Goal: Transaction & Acquisition: Obtain resource

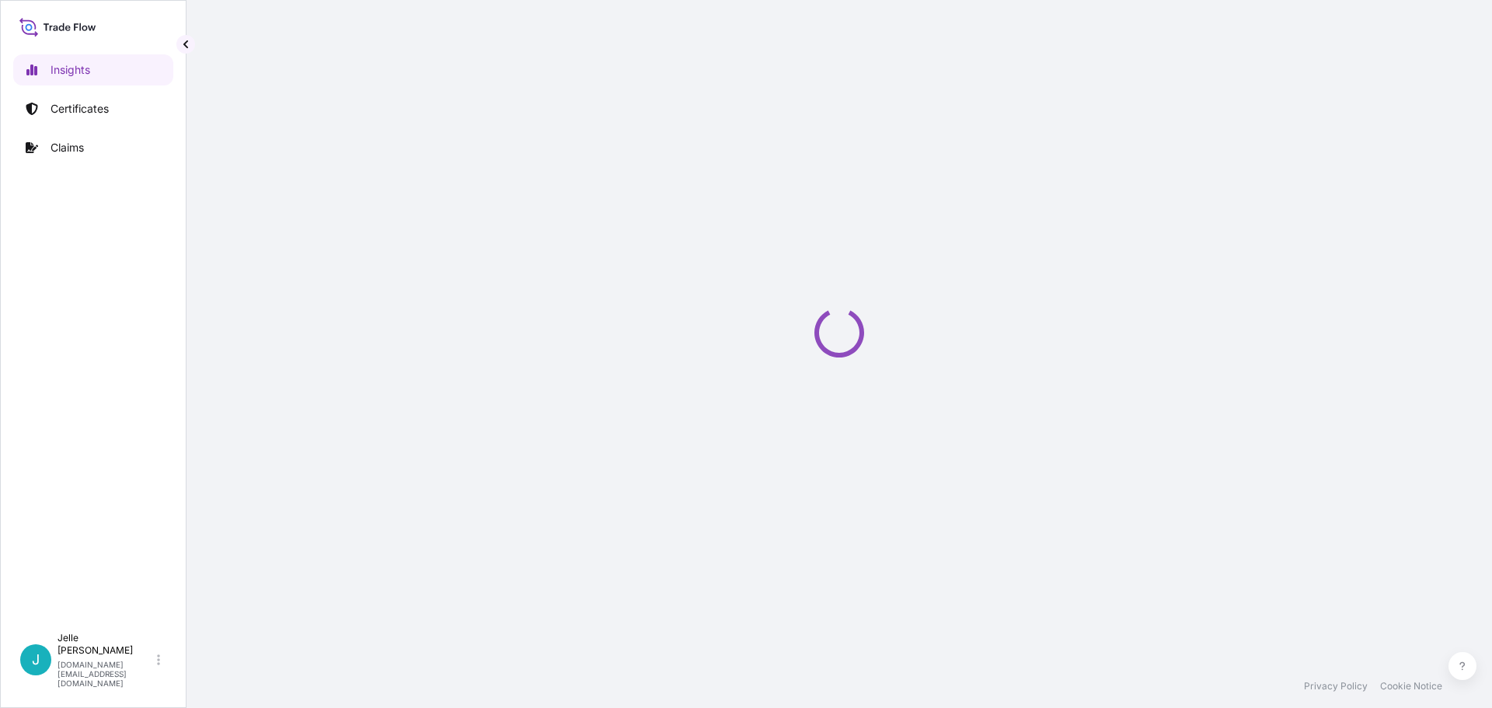
select select "2025"
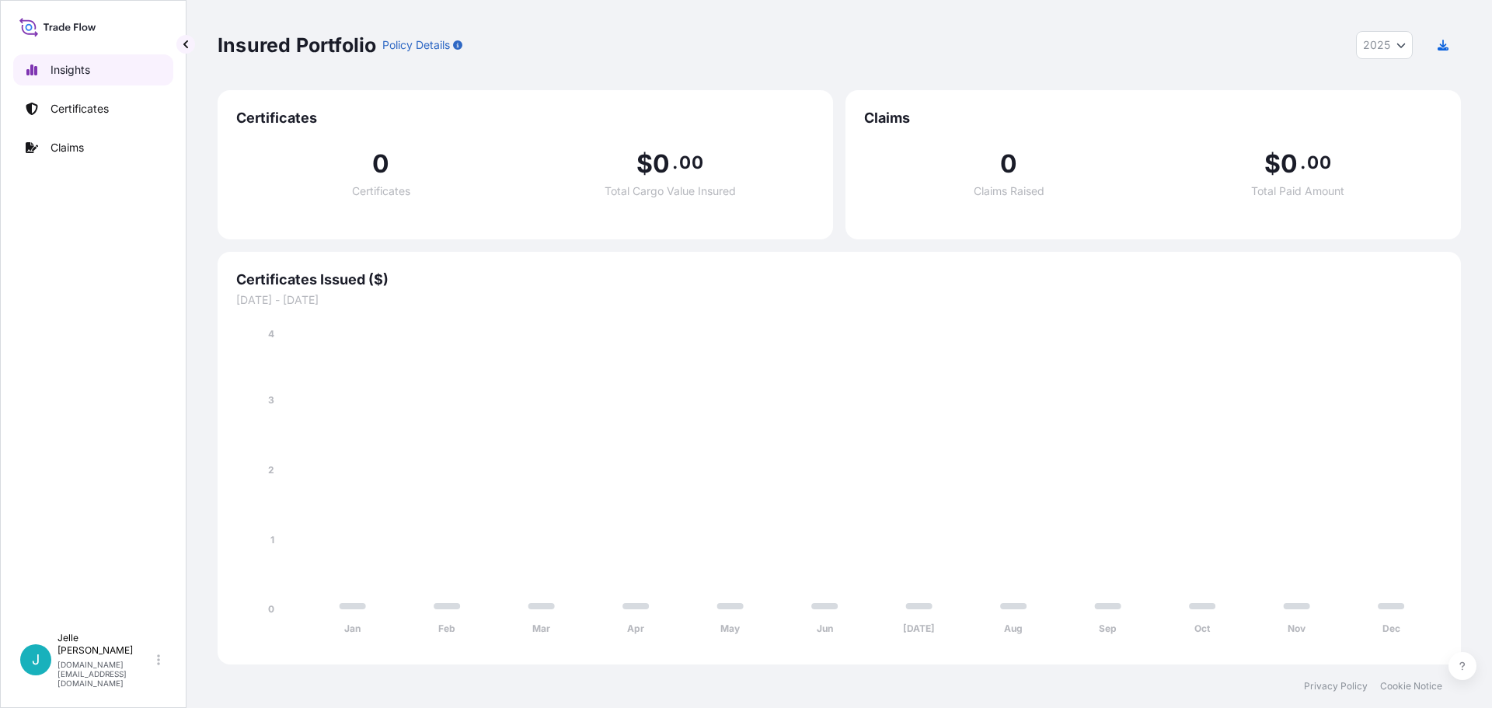
click at [78, 65] on p "Insights" at bounding box center [71, 70] width 40 height 16
click at [78, 106] on p "Certificates" at bounding box center [80, 109] width 58 height 16
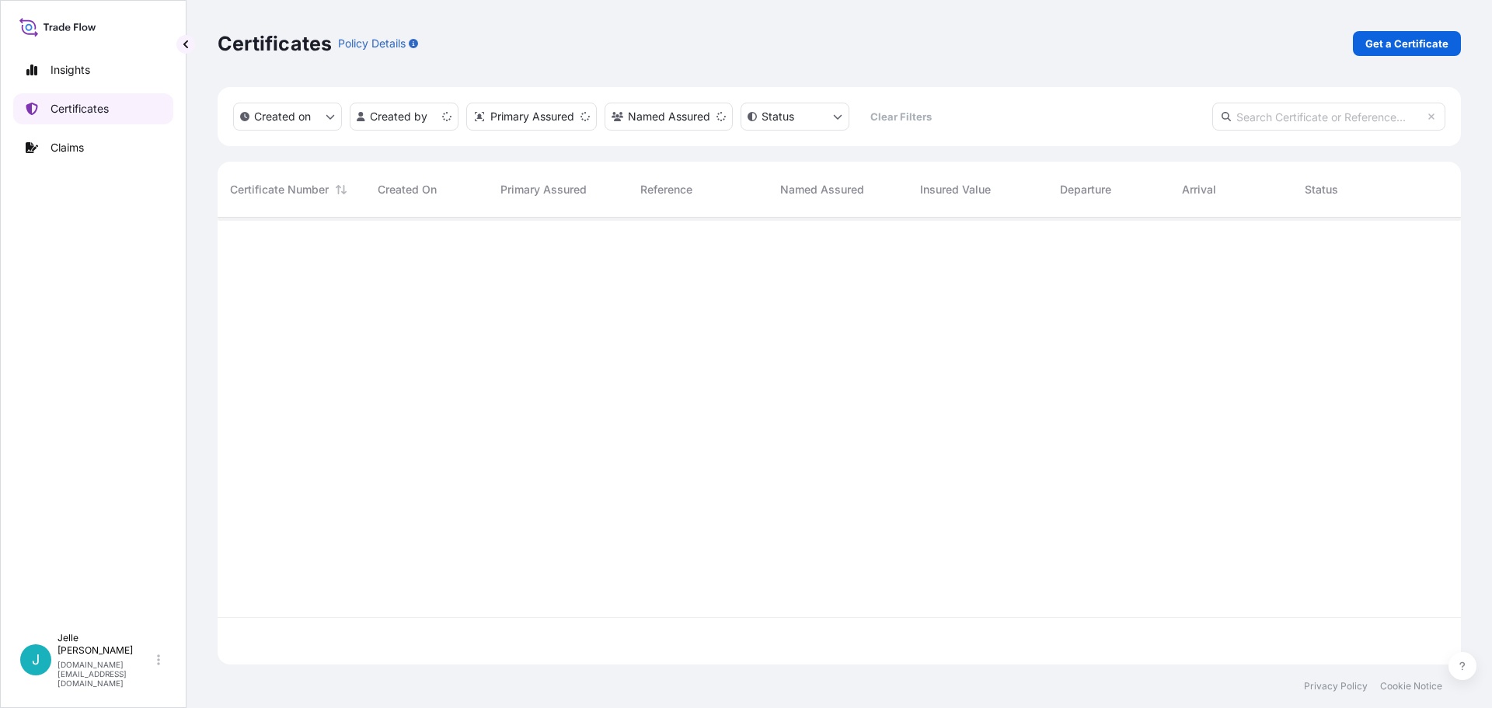
scroll to position [444, 1232]
click at [1390, 42] on p "Get a Certificate" at bounding box center [1406, 44] width 83 height 16
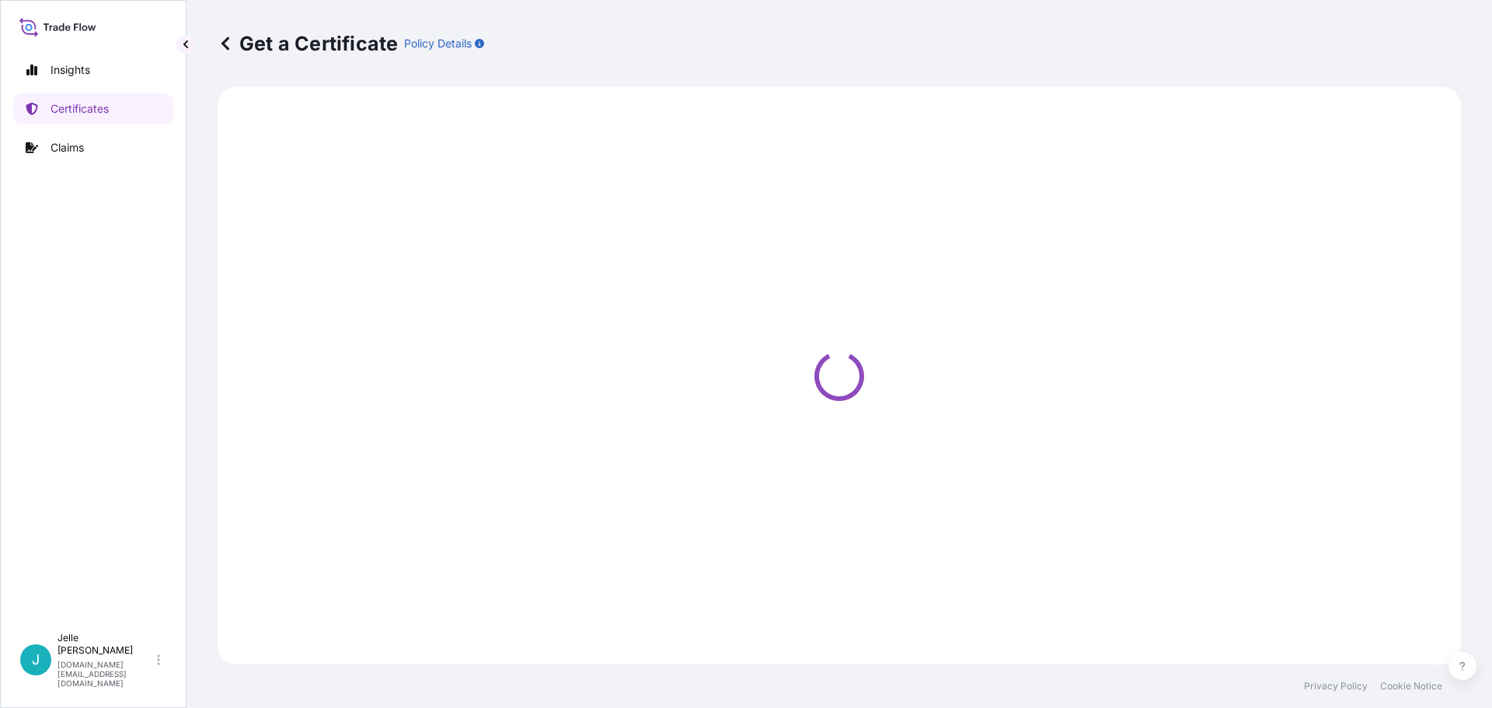
select select "Barge"
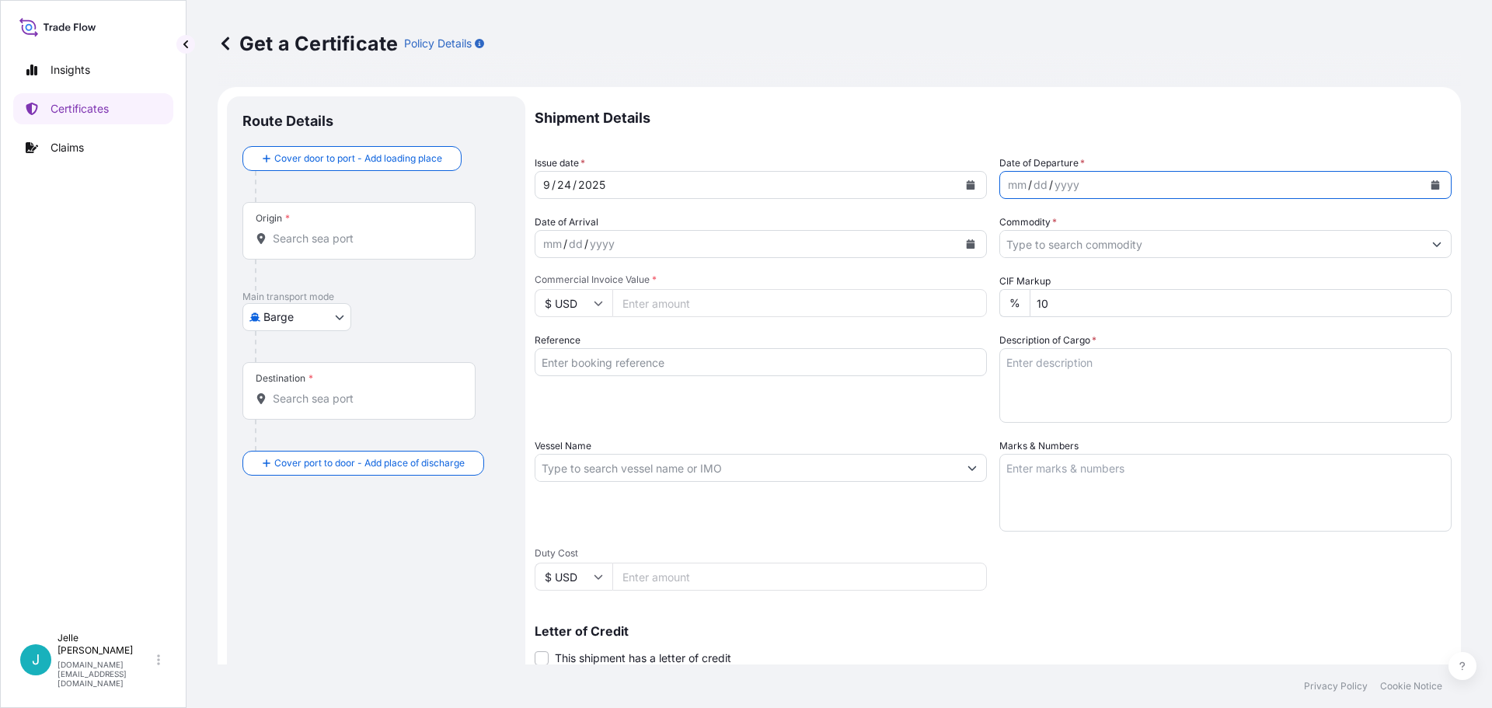
click at [1431, 180] on icon "Calendar" at bounding box center [1435, 184] width 9 height 9
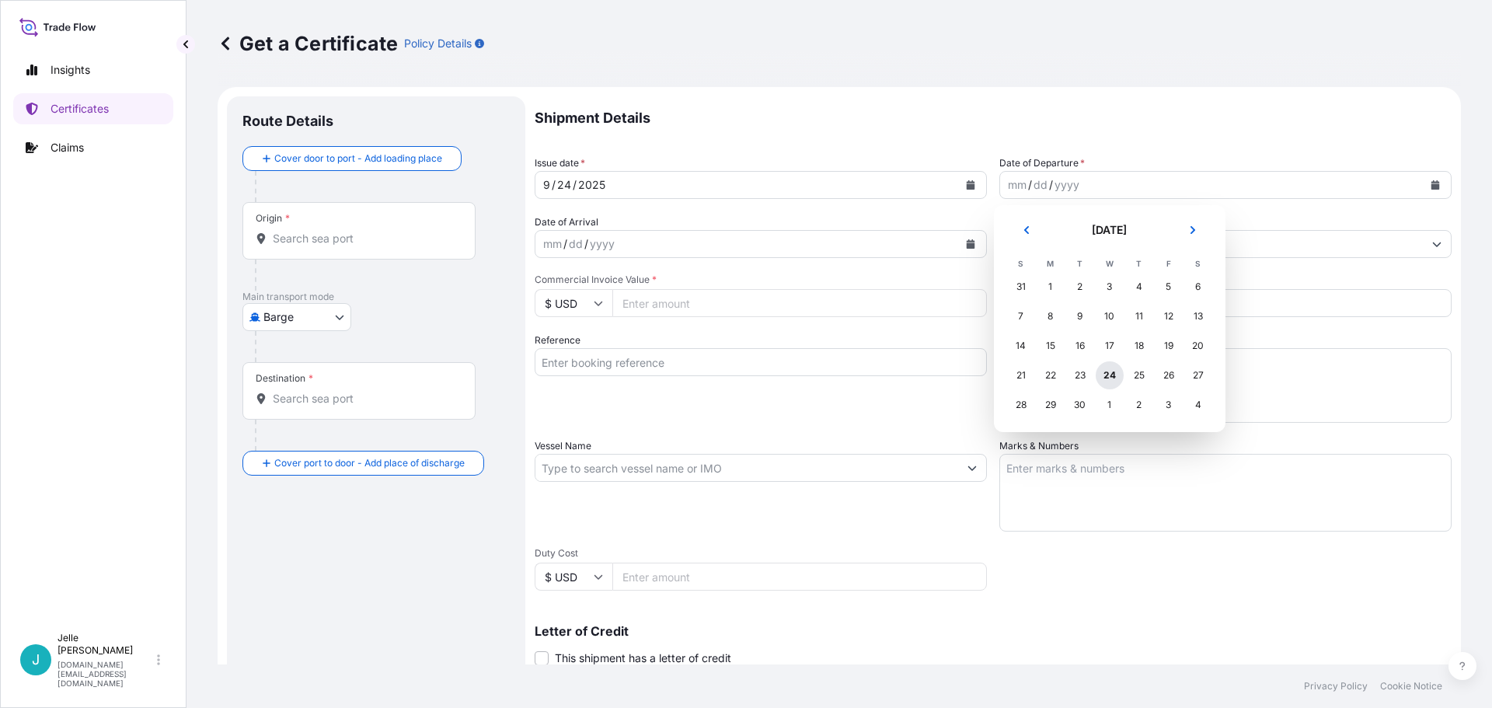
click at [1112, 377] on div "24" at bounding box center [1110, 375] width 28 height 28
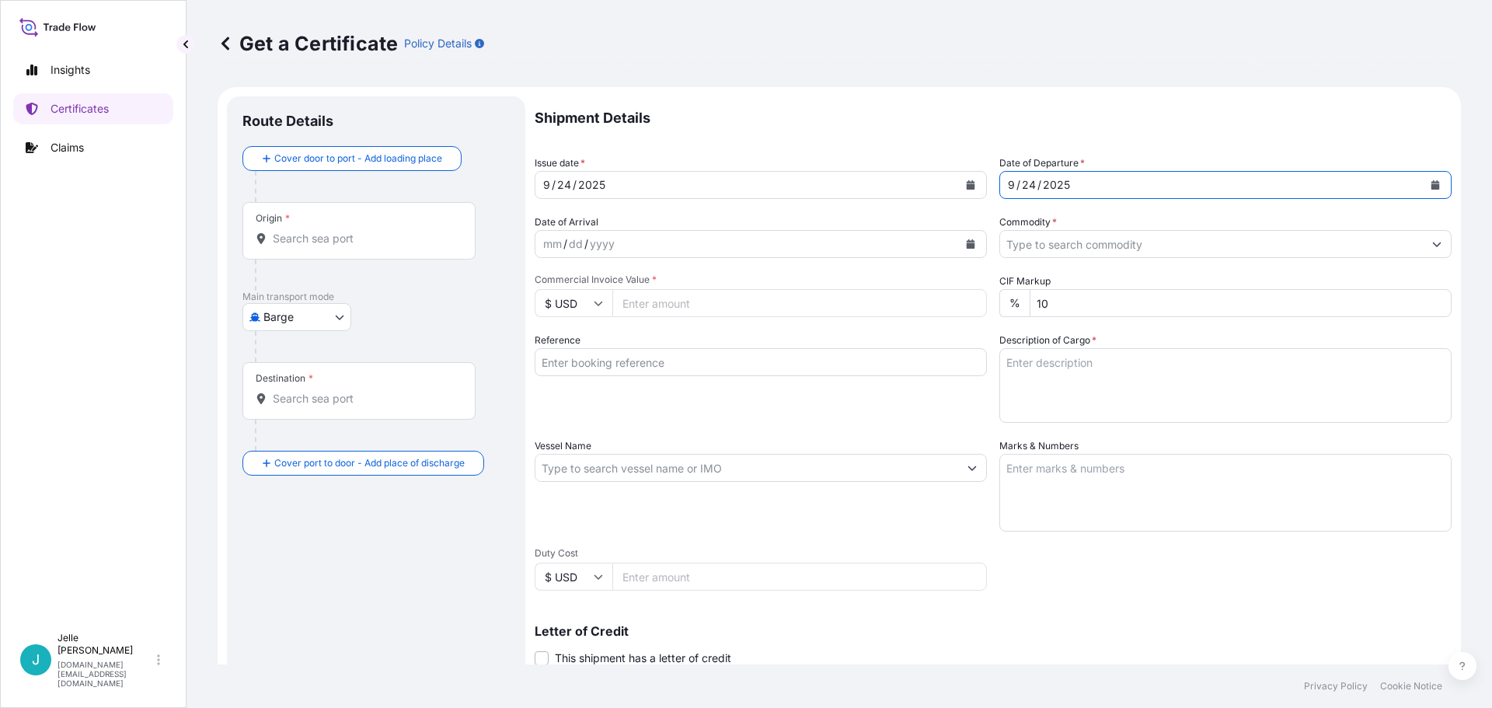
click at [665, 252] on div "mm / dd / yyyy" at bounding box center [746, 244] width 423 height 28
click at [973, 239] on button "Calendar" at bounding box center [970, 244] width 25 height 25
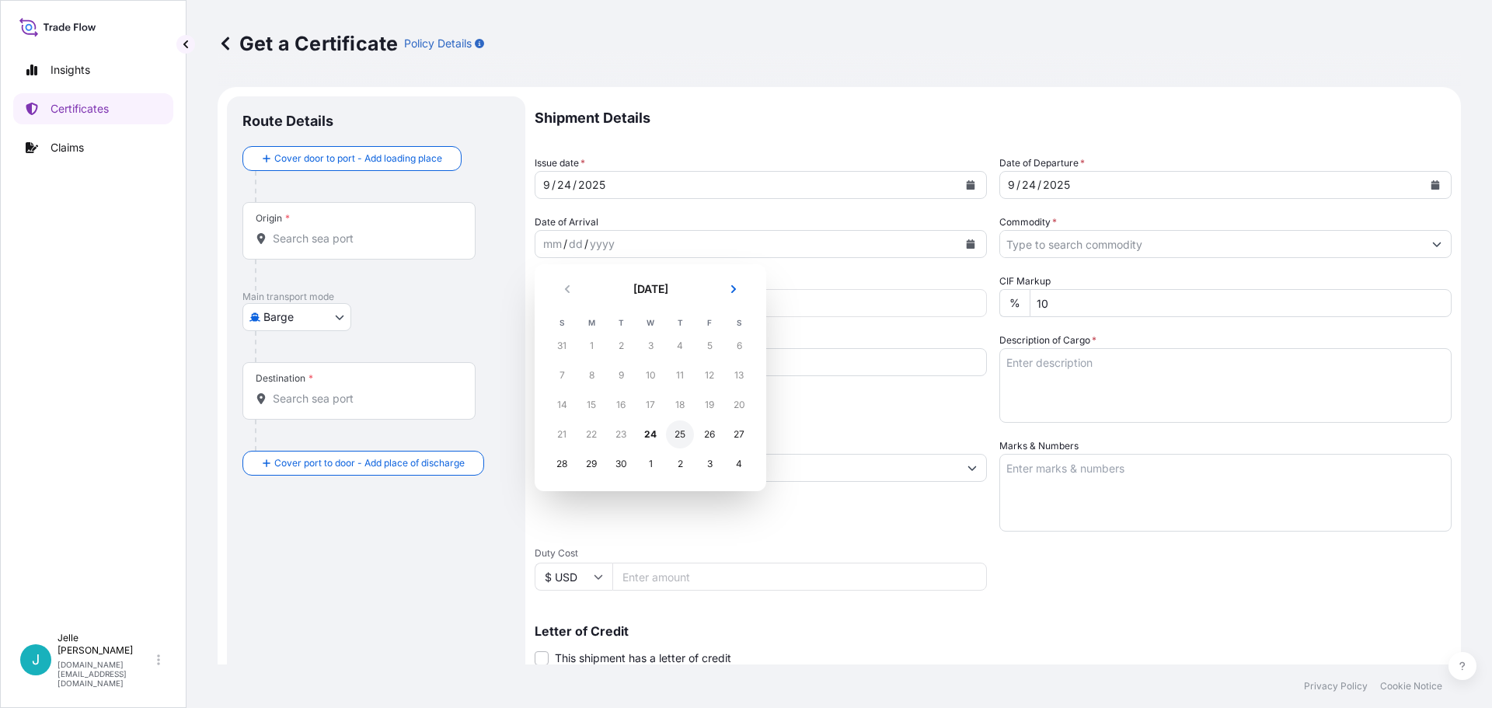
click at [684, 428] on div "25" at bounding box center [680, 434] width 28 height 28
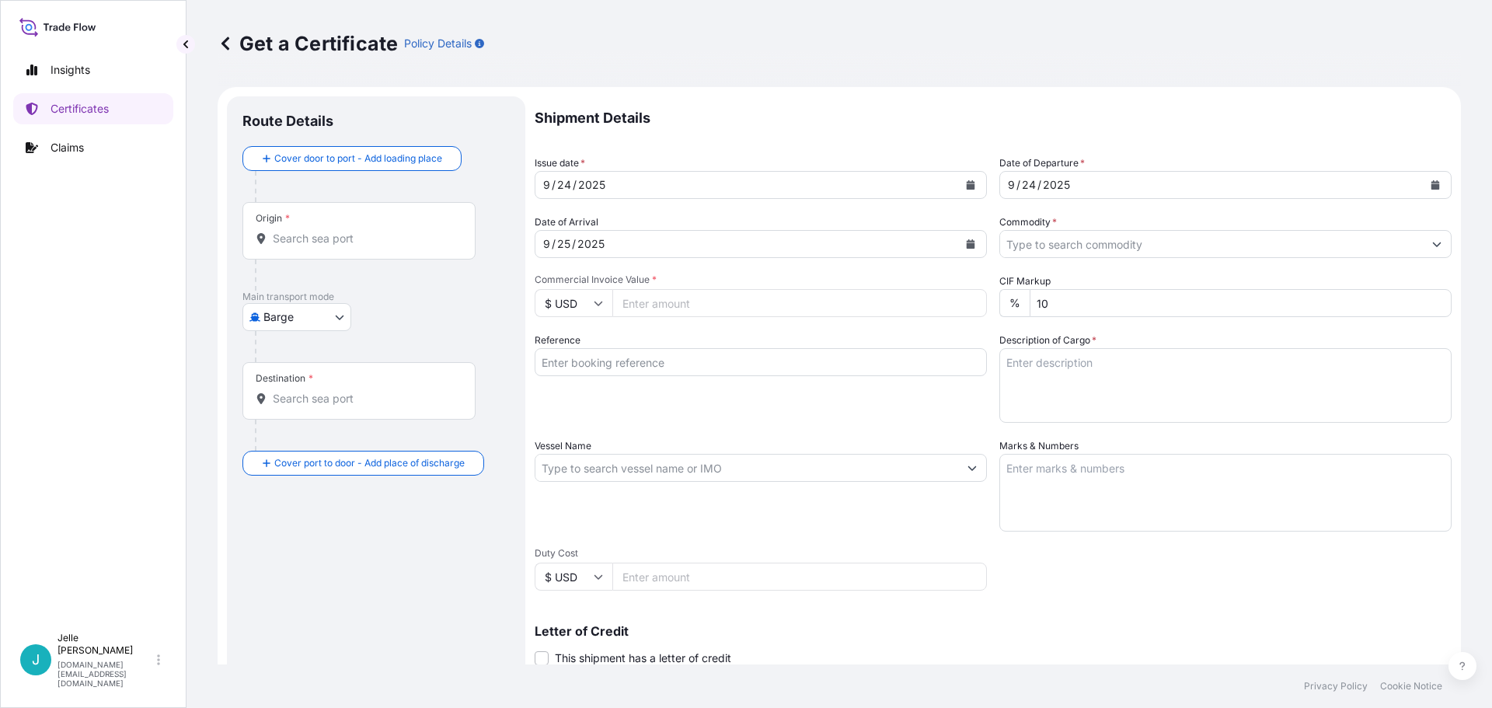
click at [719, 302] on input "Commercial Invoice Value *" at bounding box center [799, 303] width 375 height 28
type input "1960.59"
click at [849, 364] on input "Reference" at bounding box center [761, 362] width 452 height 28
type input "DN 86679145"
click at [1056, 369] on textarea "Description of Cargo *" at bounding box center [1225, 385] width 452 height 75
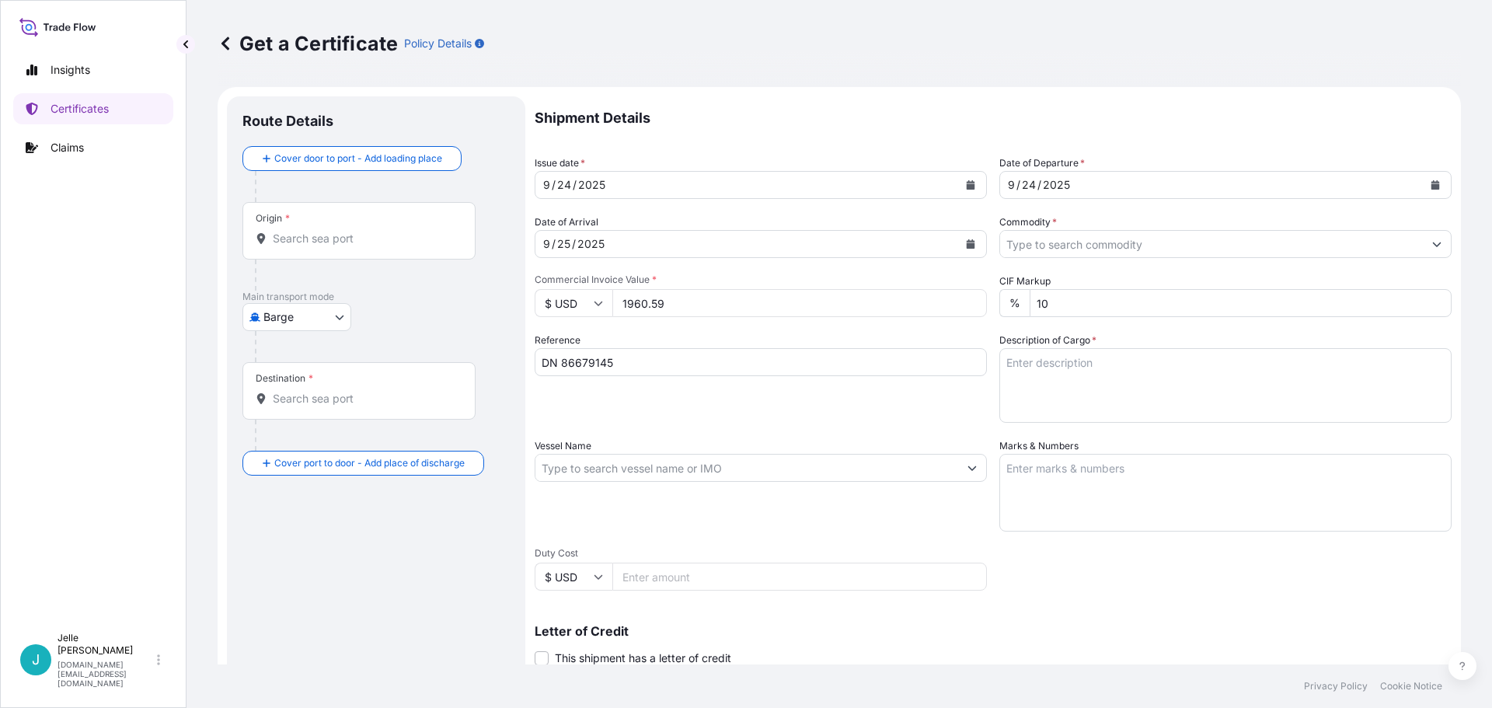
click at [1033, 362] on textarea "Description of Cargo *" at bounding box center [1225, 385] width 452 height 75
paste textarea "GLUCATE(TM) SS EMULSIFIER, 19 GA FI DR"
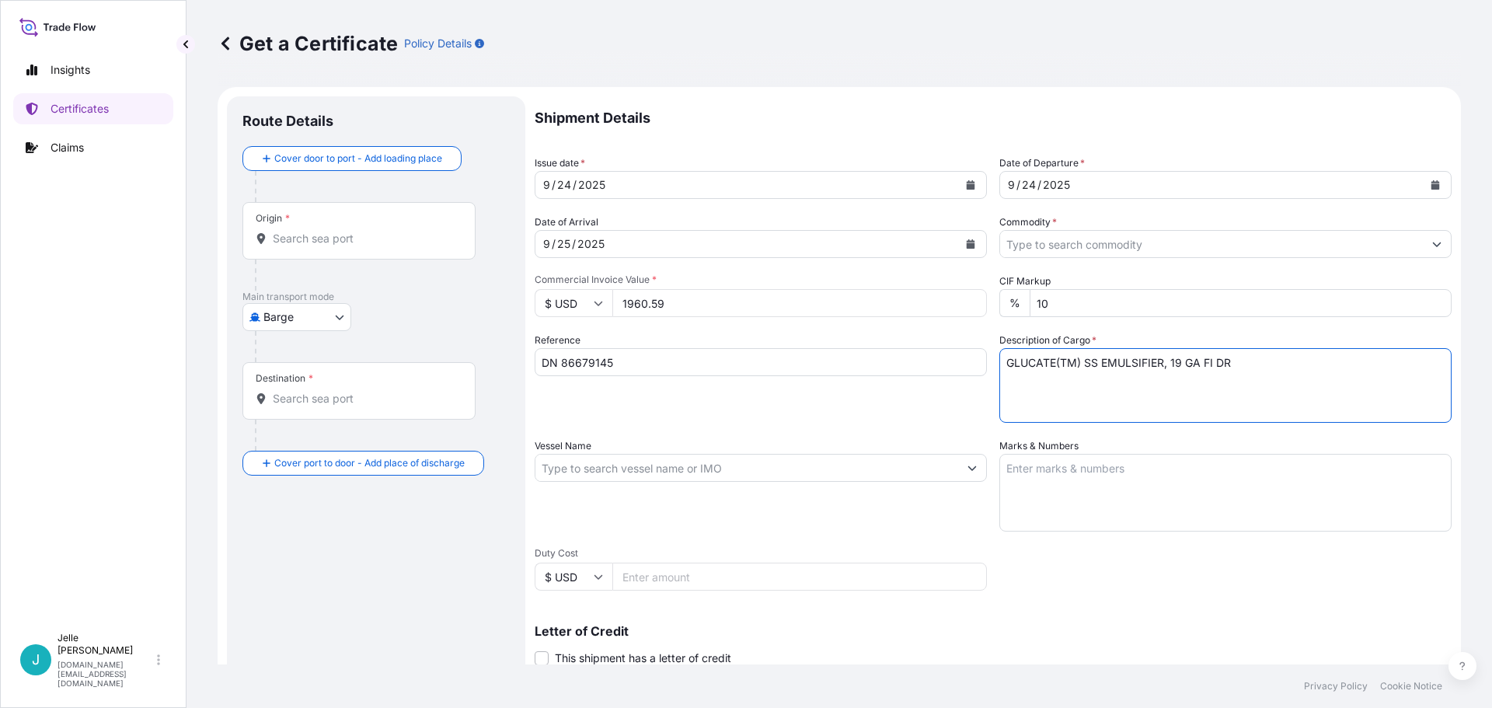
click at [1259, 361] on textarea "GLUCATE(TM) SS EMULSIFIER, 19 GA FI DR" at bounding box center [1225, 385] width 452 height 75
paste textarea "GLUCAMATE(TM) SSE-20 EMULSIFIER,5 GL PL"
click at [1203, 381] on textarea "GLUCATE(TM) SS EMULSIFIER, 19 GA FI DR GLUCAMATE(TM) SSE-20 EMULSIFIER,5 GL PL" at bounding box center [1225, 385] width 452 height 75
click at [1282, 386] on textarea "GLUCATE(TM) SS EMULSIFIER, 19 GA FI DR GLUCAMATE(TM) SSE-20 EMULSIFIER,5 GL PL" at bounding box center [1225, 385] width 452 height 75
type textarea "GLUCATE(TM) SS EMULSIFIER, 19 GA FI DR GLUCAMATE(TM) SSE-20 EMULSIFIER,5 GL PL …"
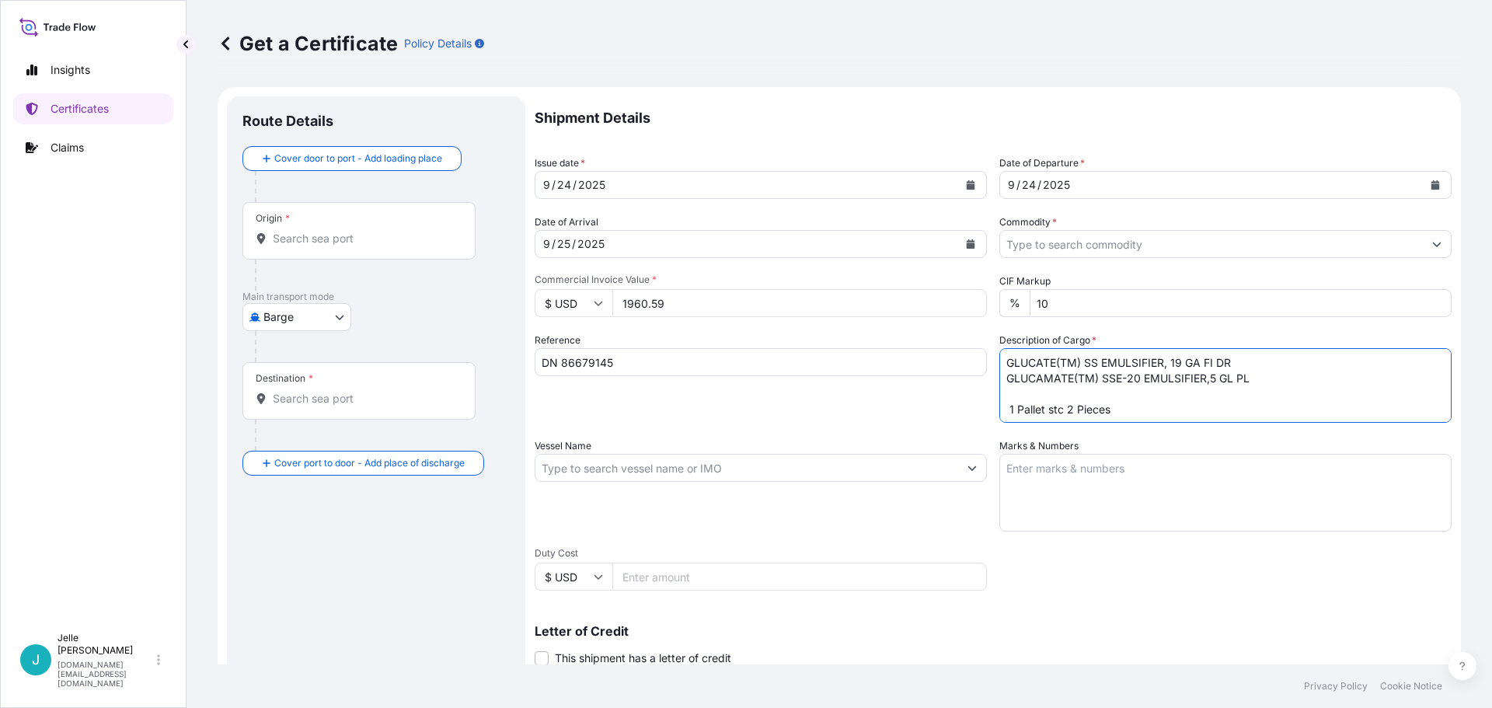
click at [942, 412] on div "Reference DN 86679145" at bounding box center [761, 378] width 452 height 90
click at [897, 463] on input "Vessel Name" at bounding box center [746, 468] width 423 height 28
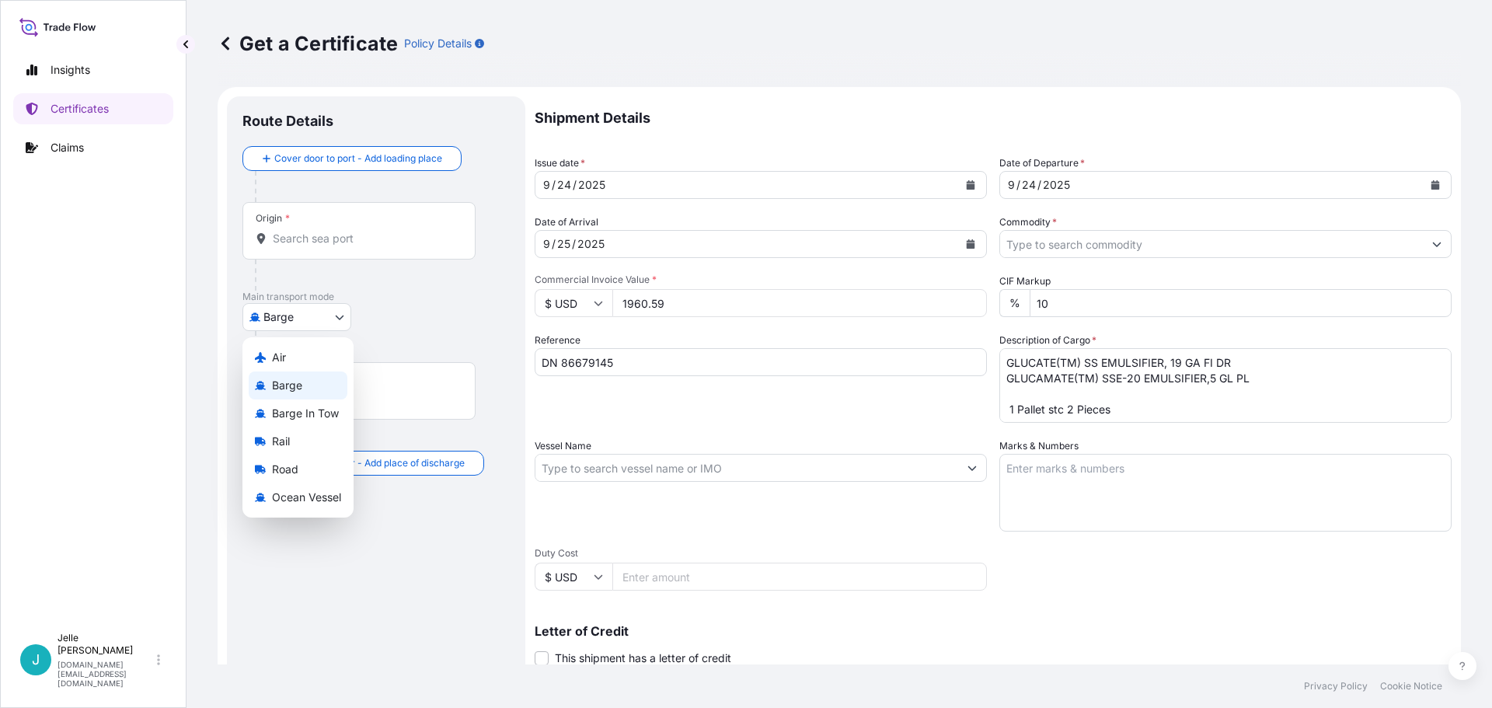
click at [283, 322] on body "Insights Certificates Claims J [PERSON_NAME] [DOMAIN_NAME][EMAIL_ADDRESS][DOMAI…" at bounding box center [746, 354] width 1492 height 708
click at [278, 352] on span "Air" at bounding box center [279, 358] width 14 height 16
select select "Air"
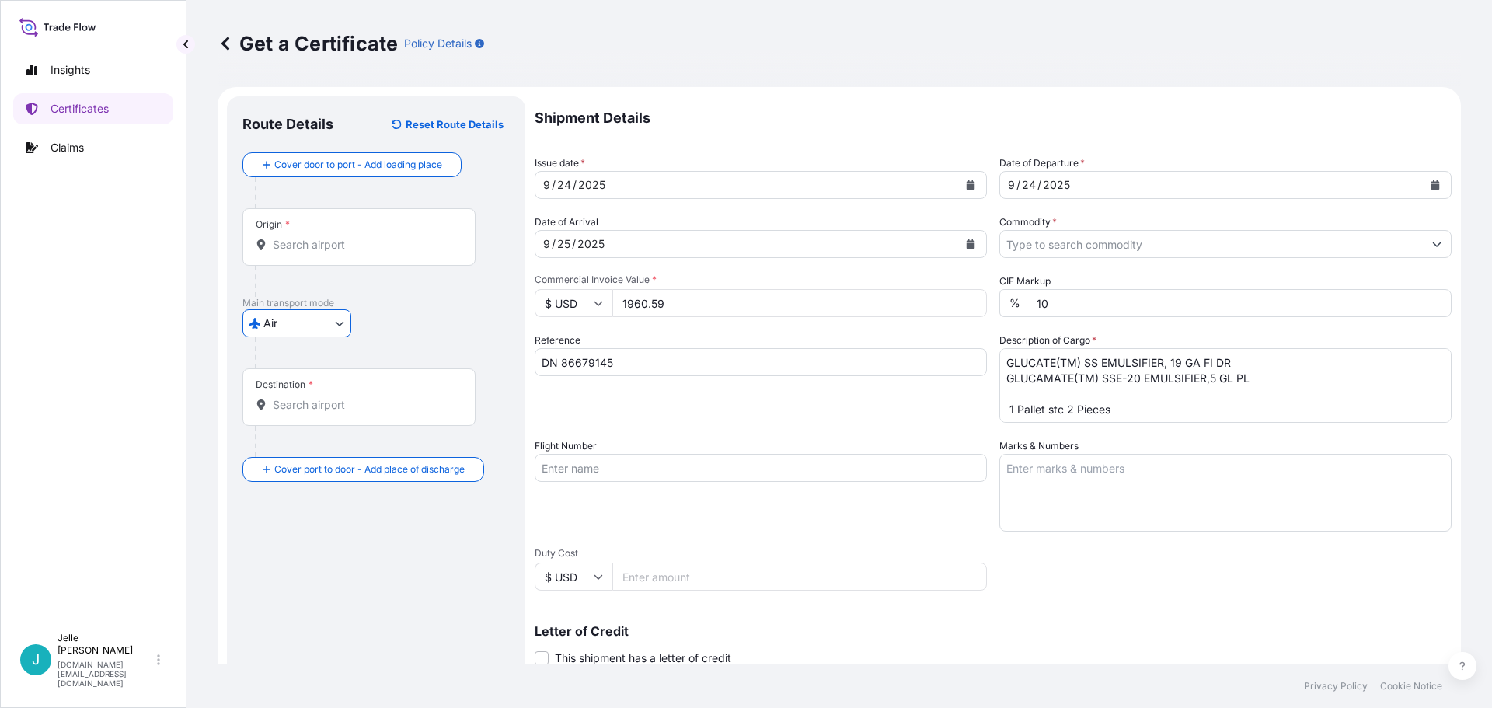
click at [605, 470] on input "Flight Number" at bounding box center [761, 468] width 452 height 28
type input "TK1944 / TK6214"
click at [638, 494] on div "Flight Number TK1944 / TK6214" at bounding box center [761, 484] width 452 height 93
click at [1048, 476] on textarea "Marks & Numbers" at bounding box center [1225, 493] width 452 height 78
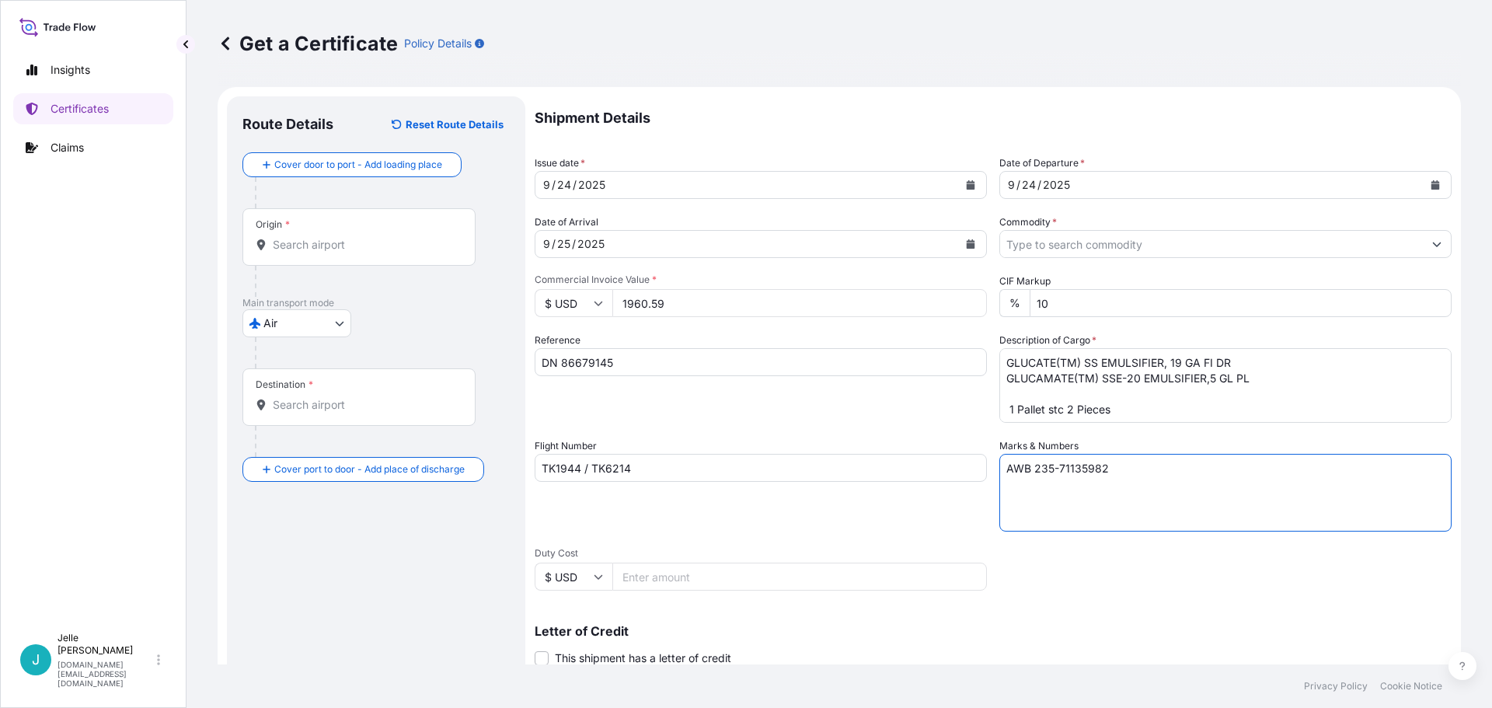
type textarea "AWB 235-71135982"
click at [790, 532] on div "Shipment Details Issue date * [DATE] Date of Departure * [DATE] Date of Arrival…" at bounding box center [993, 466] width 917 height 741
click at [670, 366] on input "DN 86679145" at bounding box center [761, 362] width 452 height 28
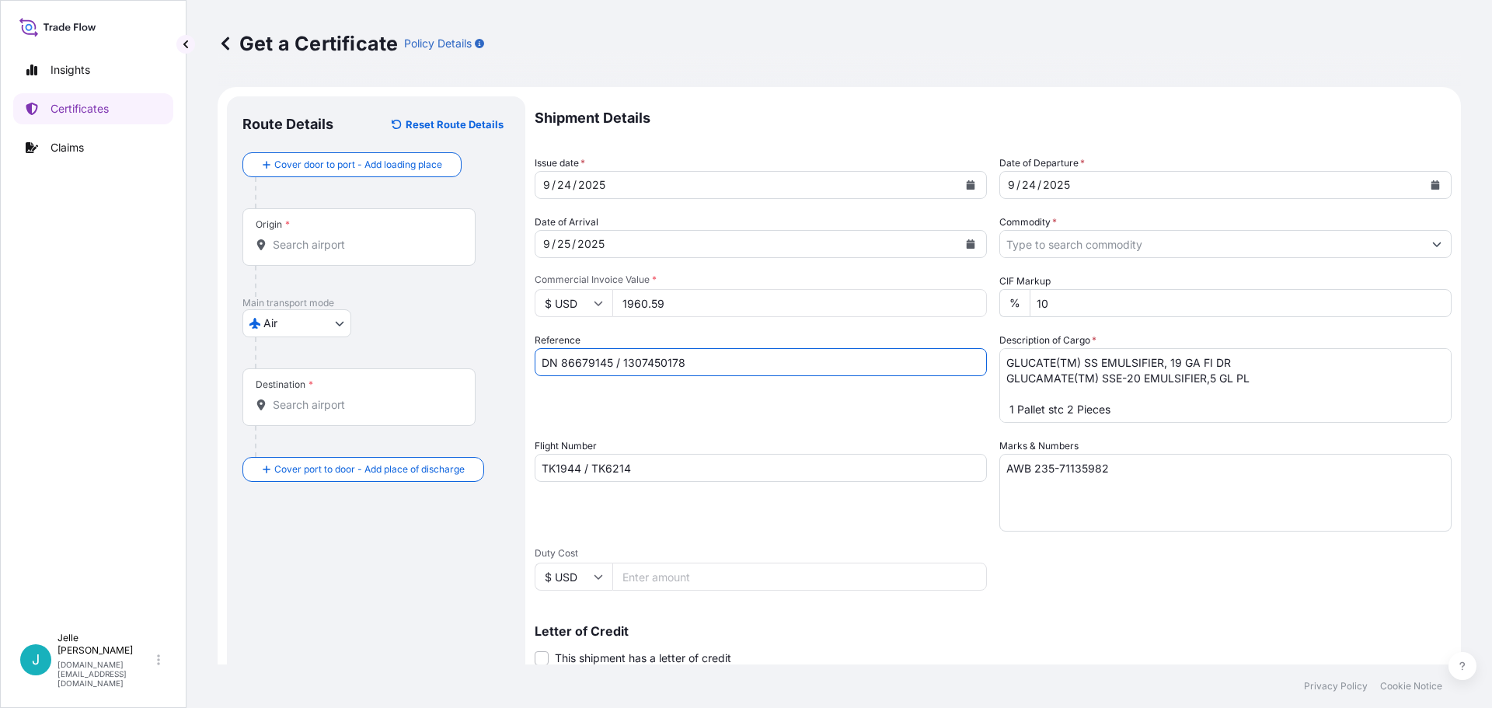
type input "DN 86679145 / 1307450178"
click at [685, 390] on div "Reference DN 86679145 / 1307450178" at bounding box center [761, 378] width 452 height 90
click at [351, 256] on div "Origin *" at bounding box center [358, 237] width 233 height 58
click at [351, 253] on input "Origin *" at bounding box center [364, 245] width 183 height 16
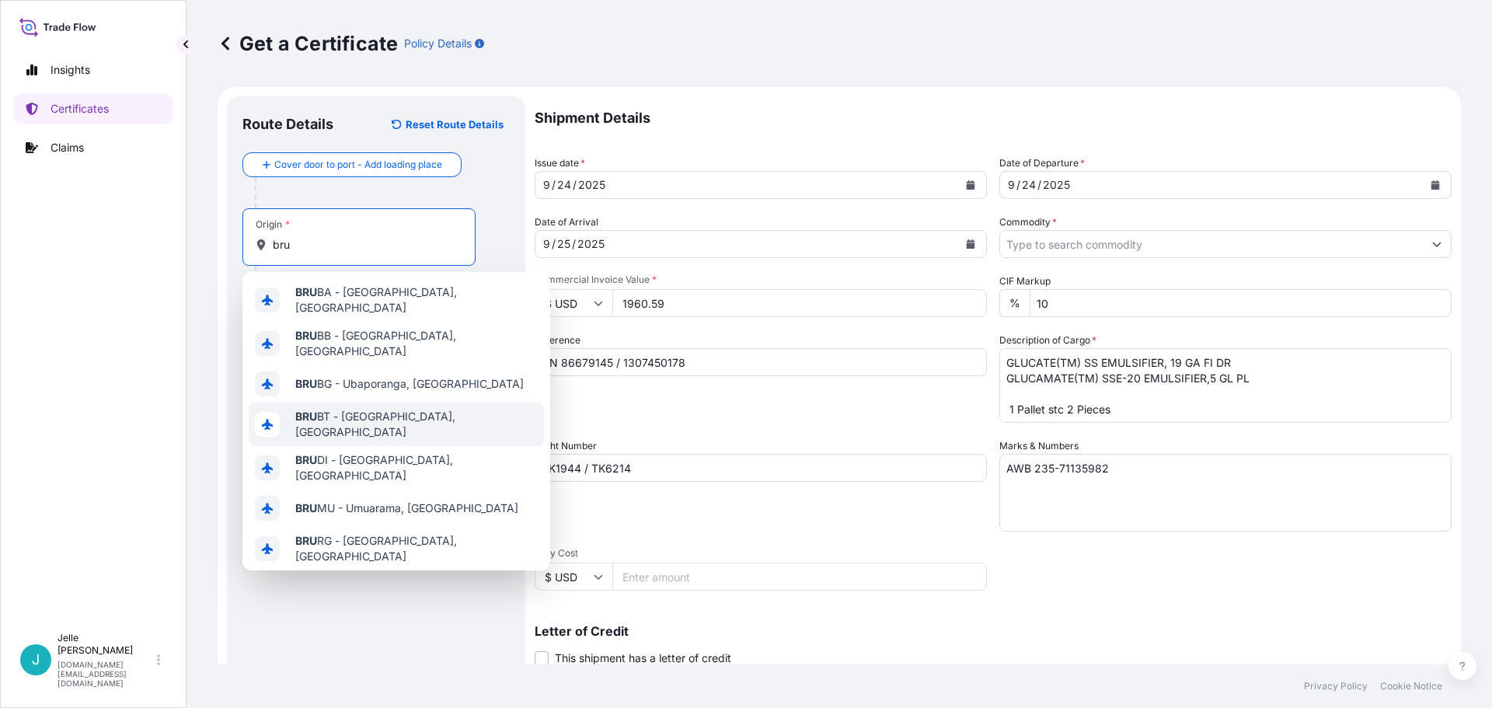
scroll to position [78, 0]
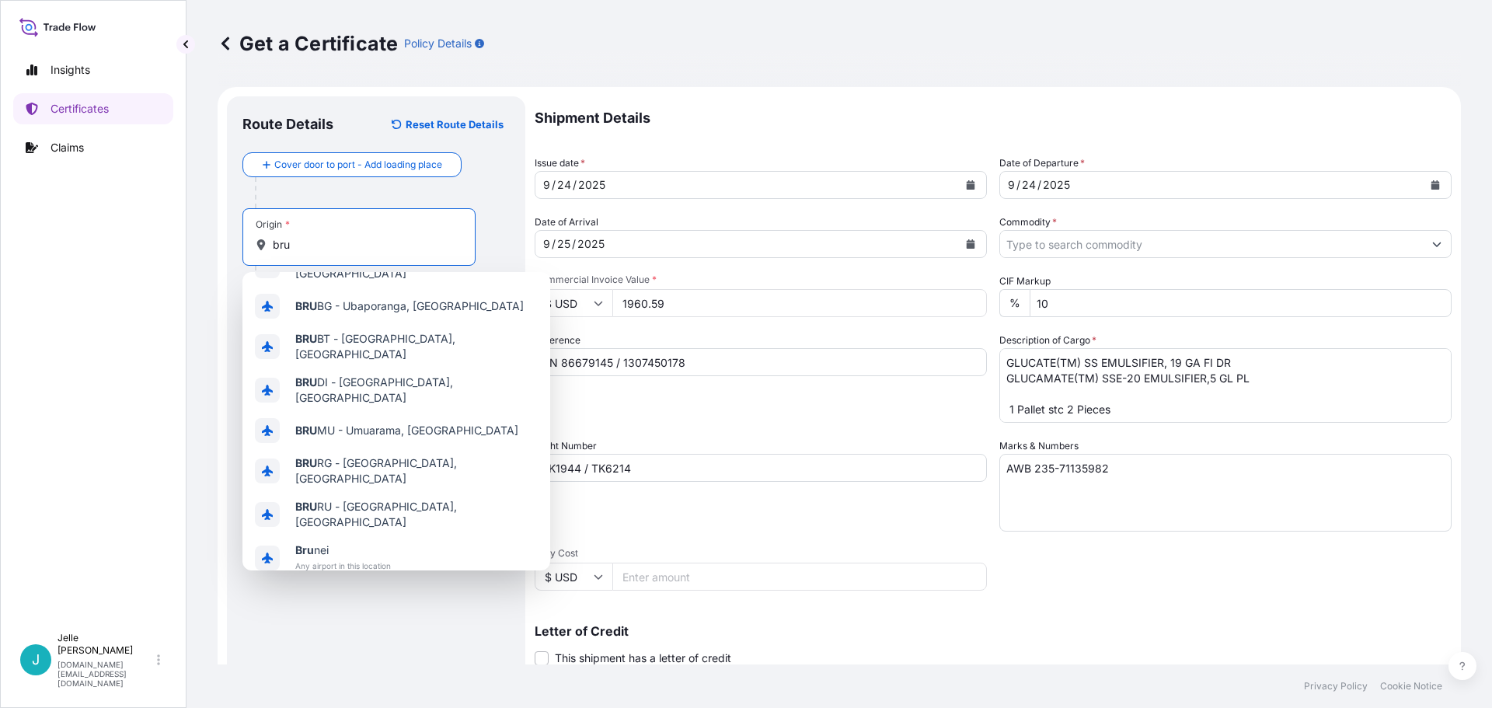
click at [371, 586] on span "Bru ssels, [GEOGRAPHIC_DATA]" at bounding box center [375, 594] width 161 height 16
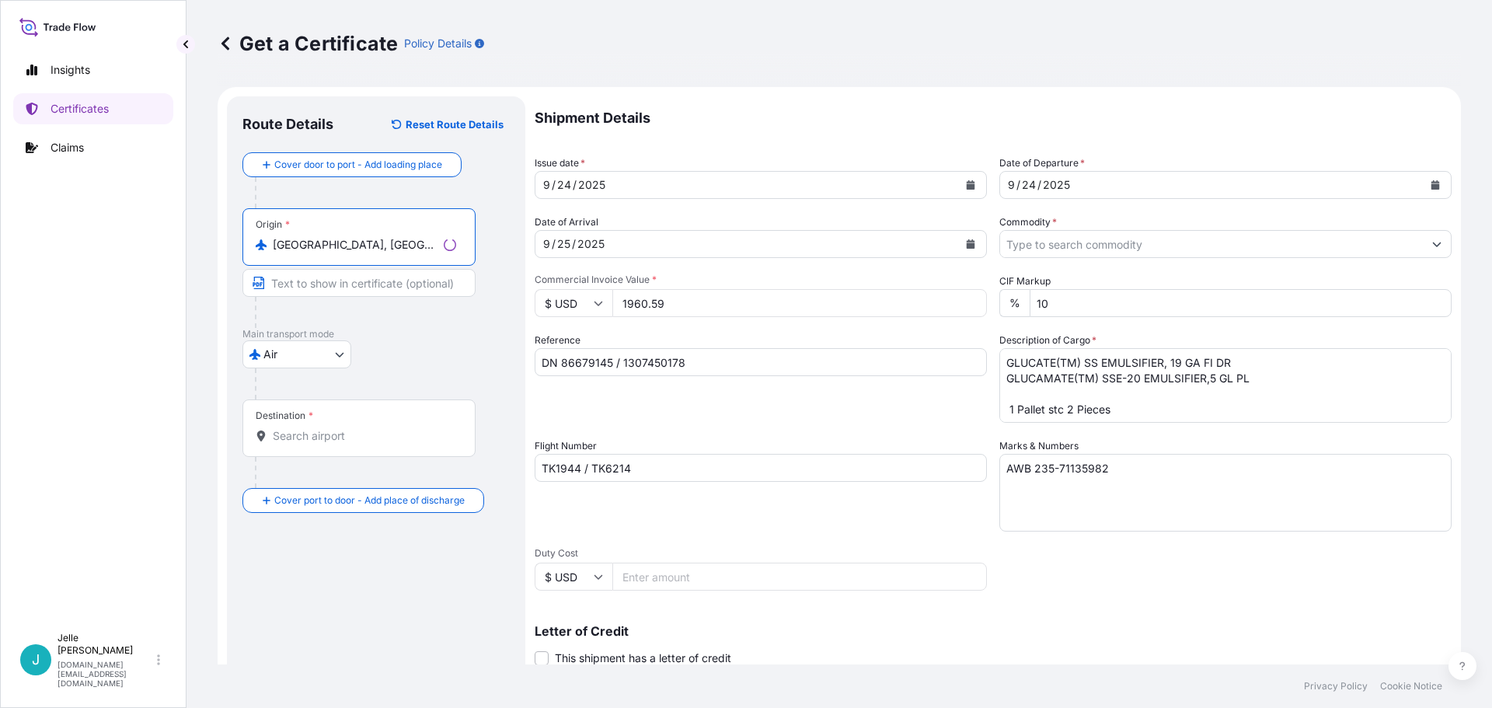
type input "[GEOGRAPHIC_DATA], [GEOGRAPHIC_DATA]"
click at [370, 441] on input "Destination *" at bounding box center [364, 436] width 183 height 16
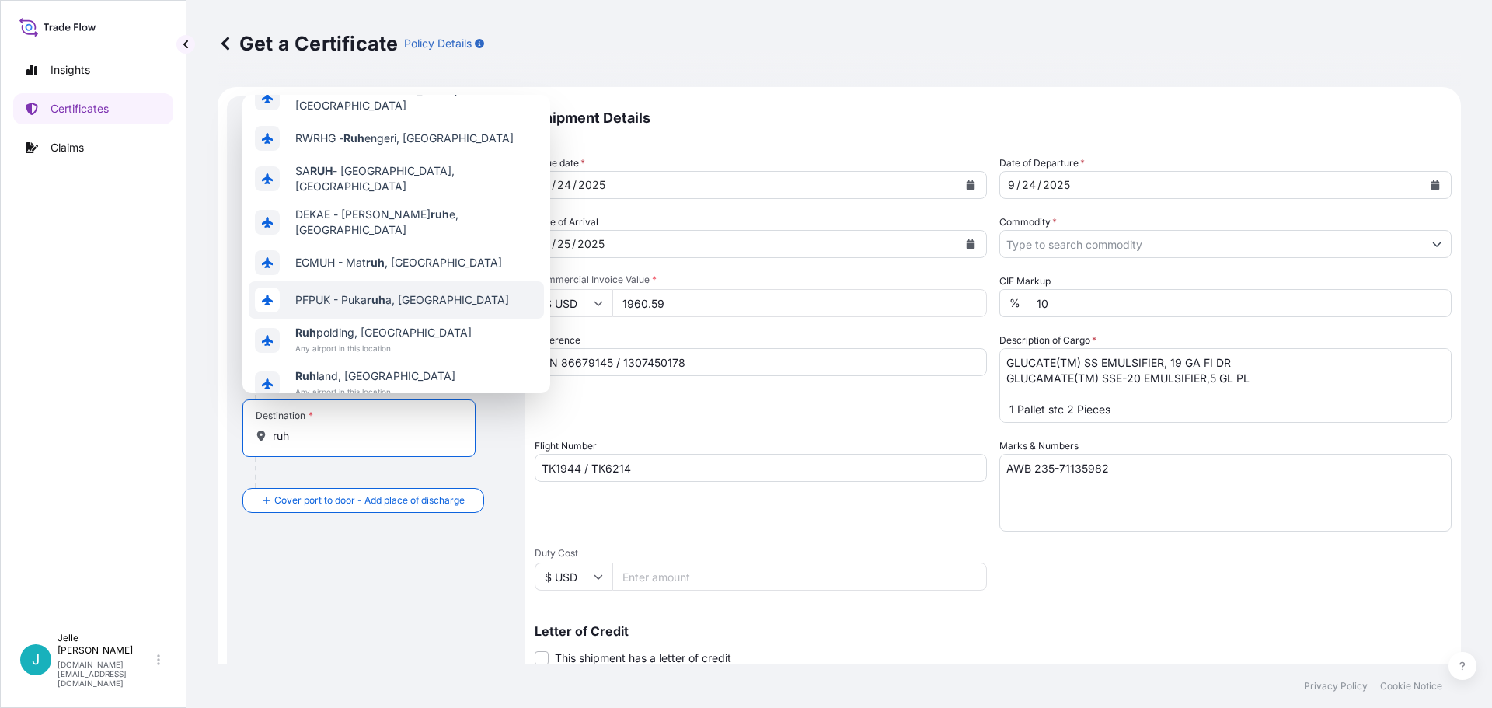
scroll to position [0, 0]
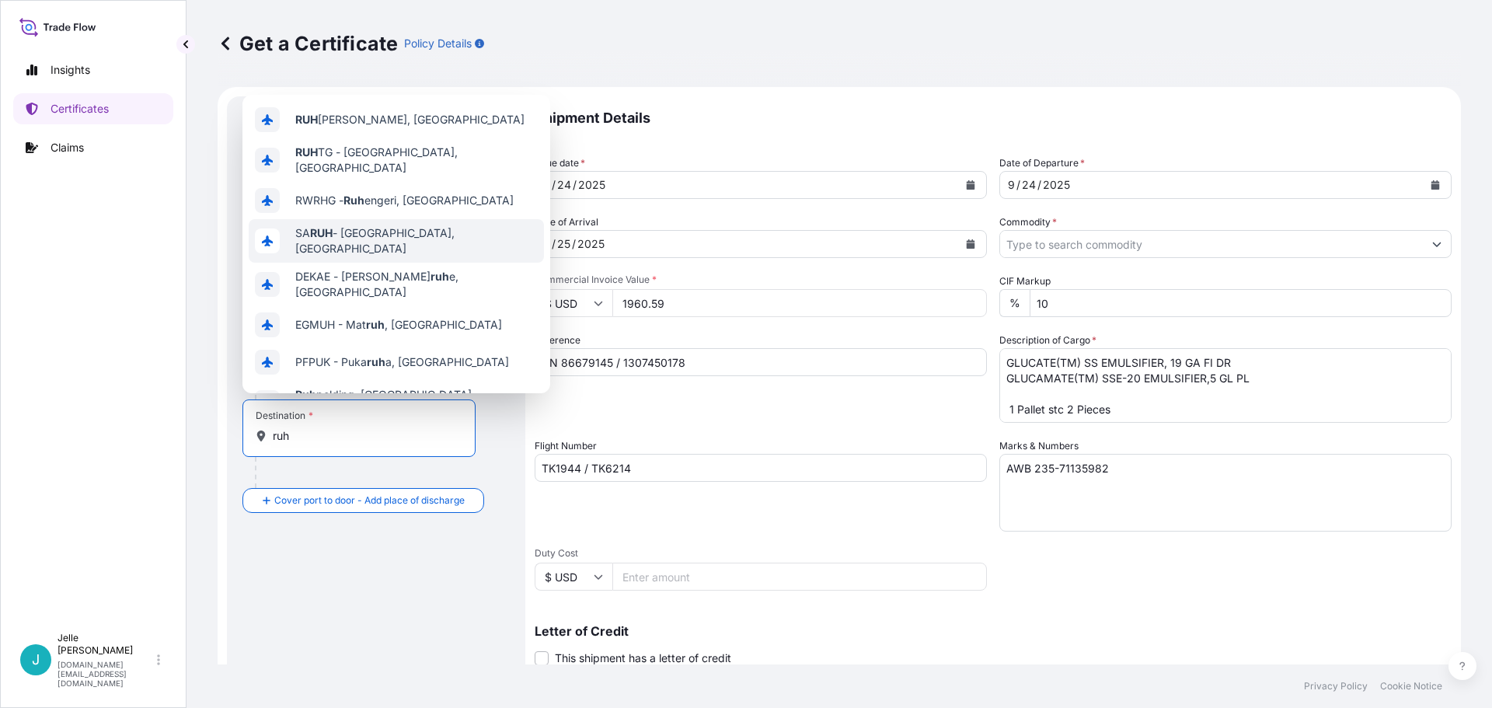
click at [363, 235] on span "[PERSON_NAME] - [GEOGRAPHIC_DATA], [GEOGRAPHIC_DATA]" at bounding box center [416, 240] width 242 height 31
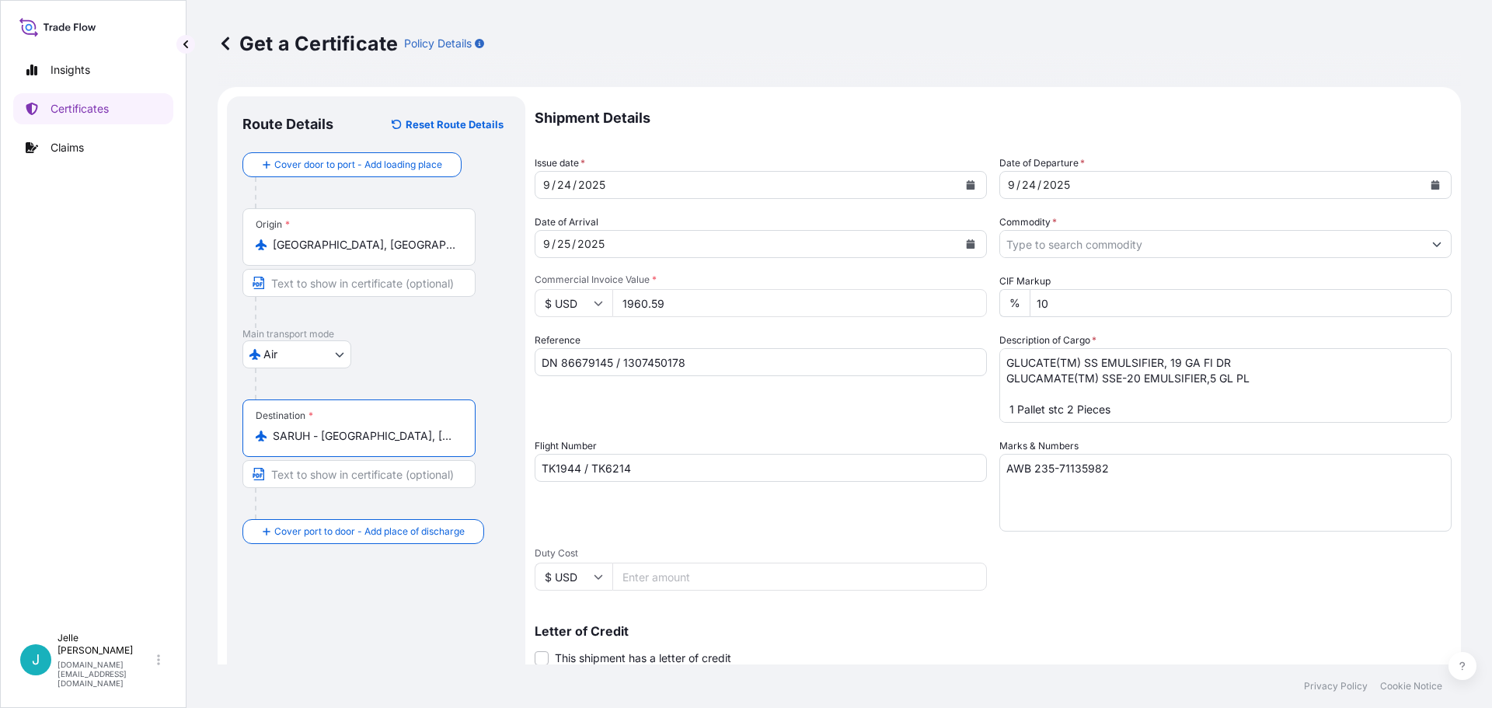
type input "SARUH - [GEOGRAPHIC_DATA], [GEOGRAPHIC_DATA]"
click at [470, 347] on div "Air Air Barge Barge in Tow Rail Road Ocean Vessel" at bounding box center [375, 354] width 267 height 28
click at [1132, 253] on input "Commodity *" at bounding box center [1211, 244] width 423 height 28
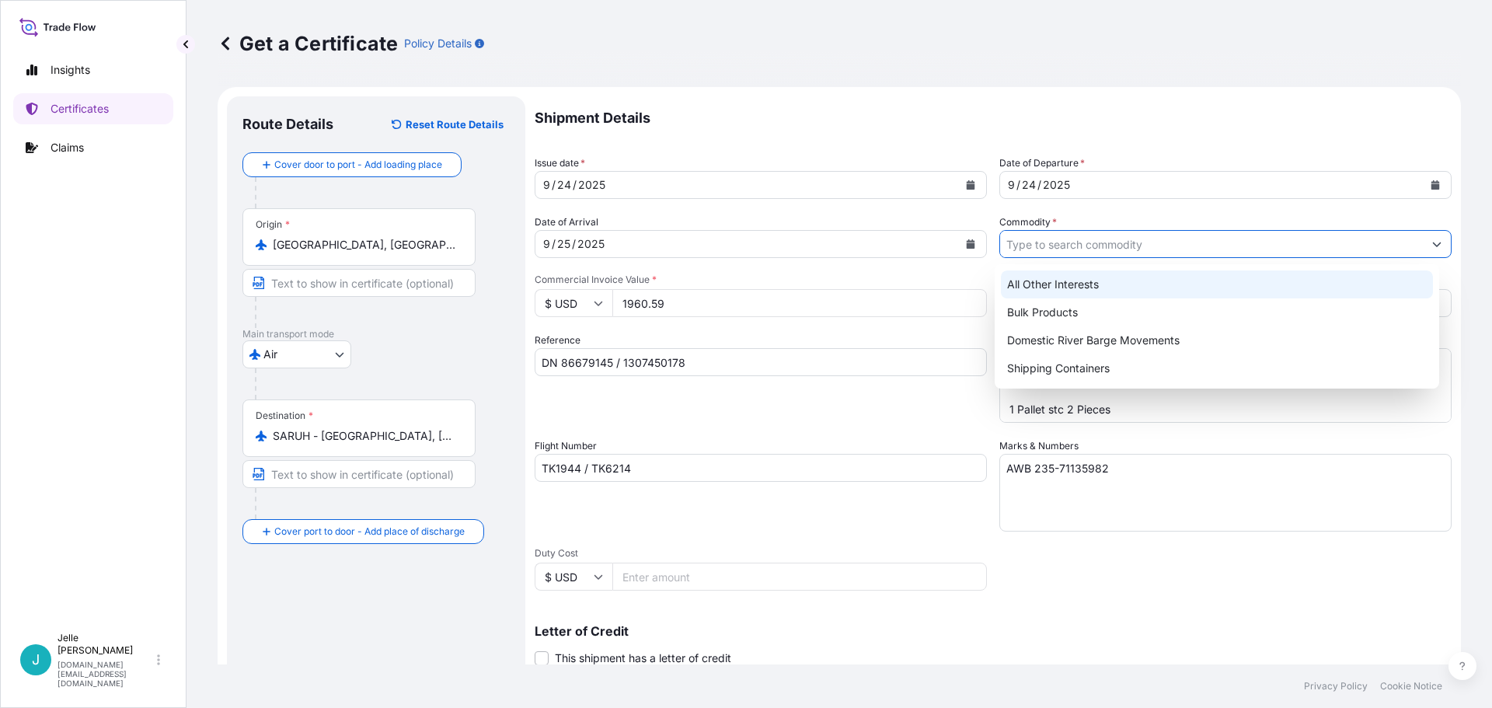
click at [1069, 288] on div "All Other Interests" at bounding box center [1217, 284] width 433 height 28
type input "All Other Interests"
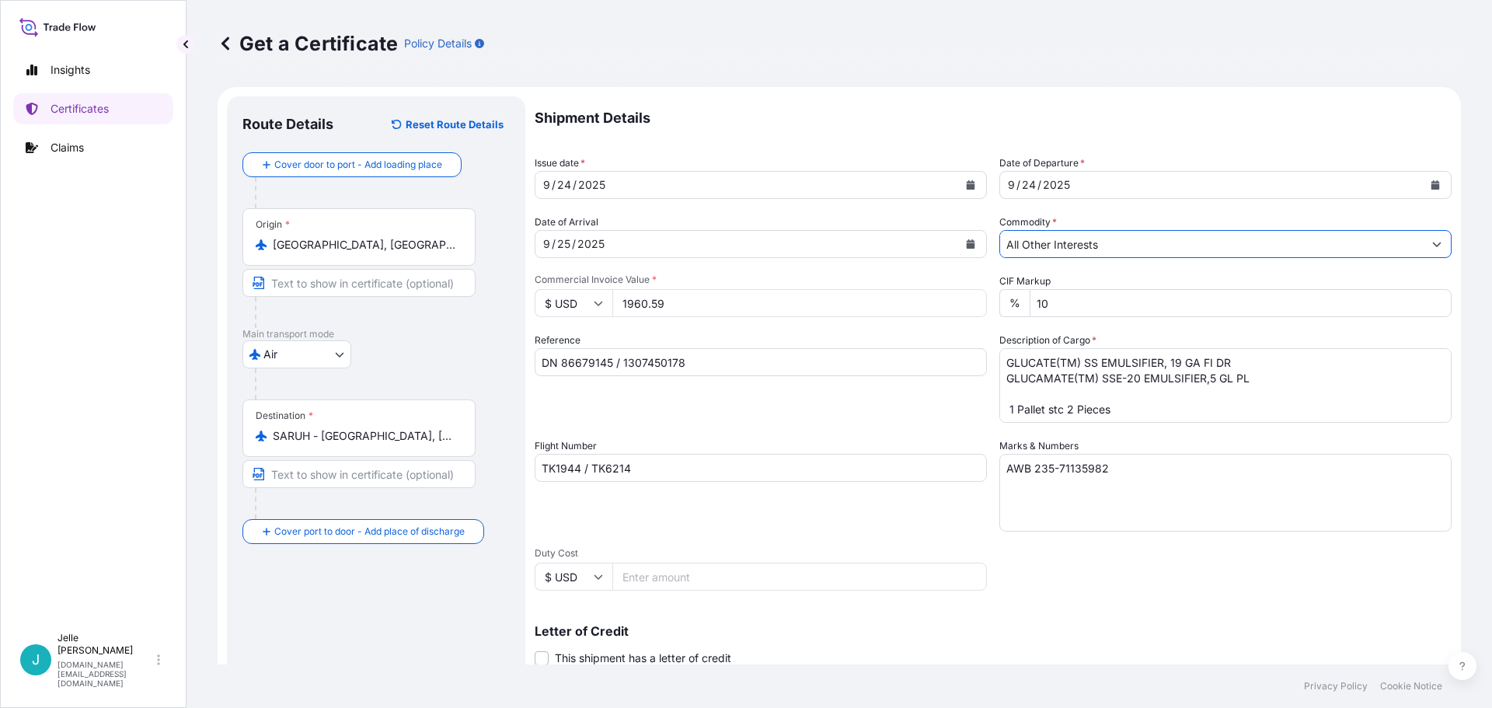
click at [947, 406] on div "Reference DN 86679145 / 1307450178" at bounding box center [761, 378] width 452 height 90
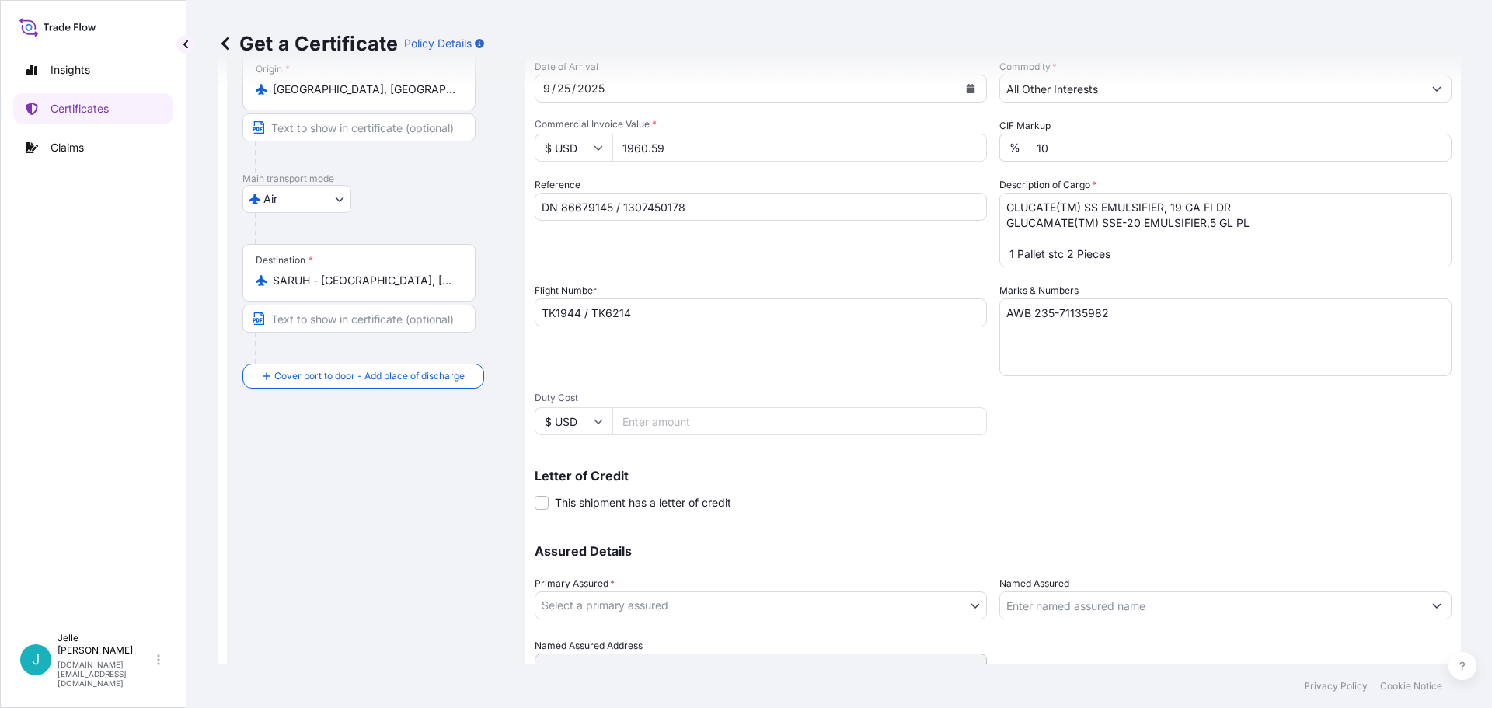
scroll to position [225, 0]
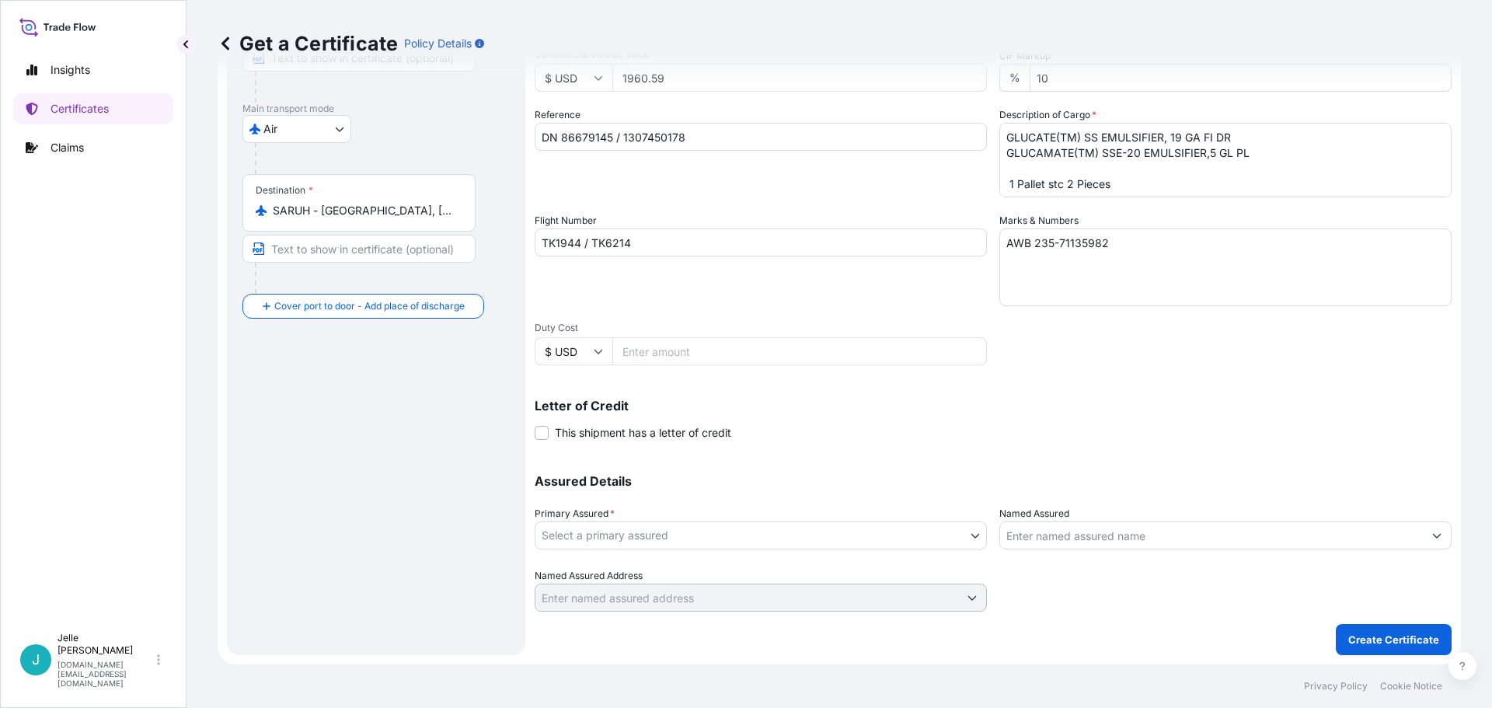
click at [696, 532] on body "4 options available. Insights Certificates Claims [PERSON_NAME] [DOMAIN_NAME][E…" at bounding box center [746, 354] width 1492 height 708
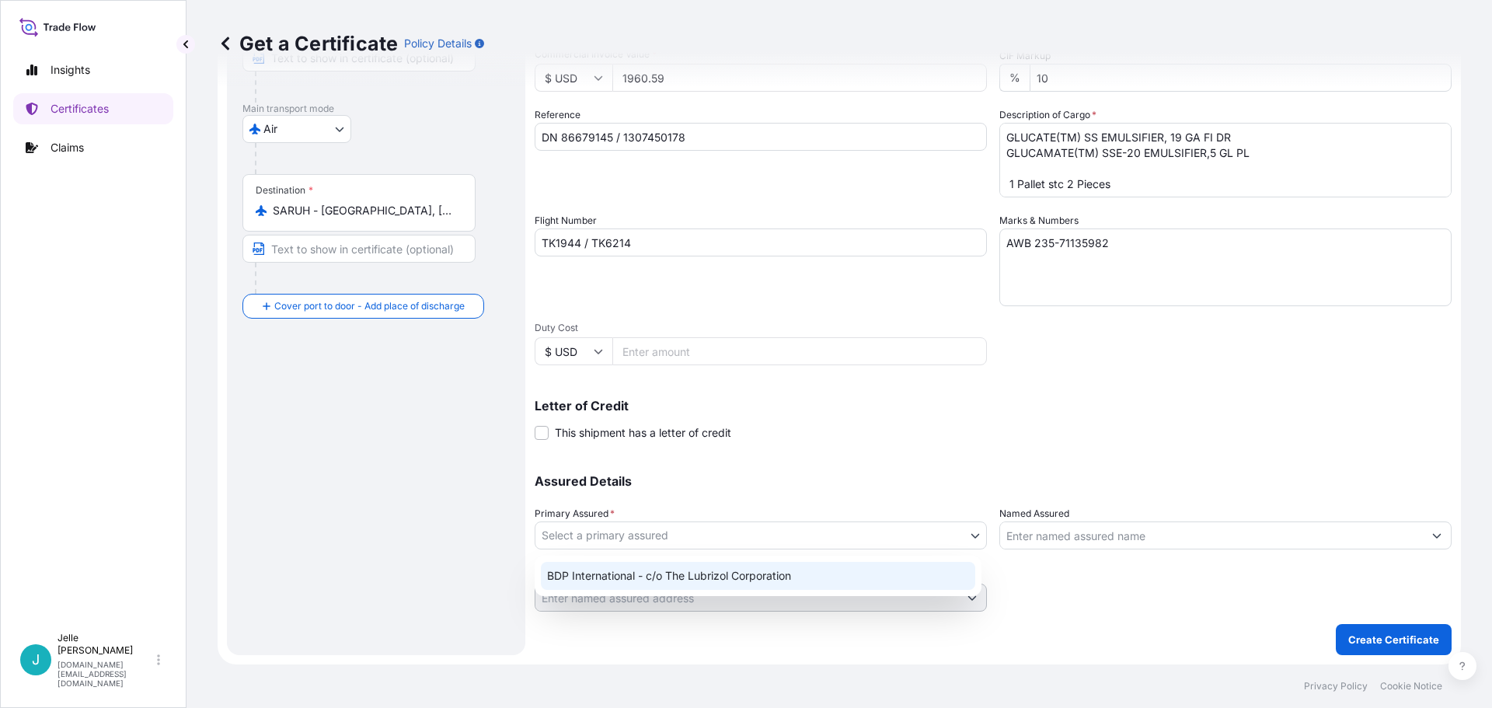
click at [609, 576] on div "BDP International - c/o The Lubrizol Corporation" at bounding box center [758, 576] width 434 height 28
select select "31972"
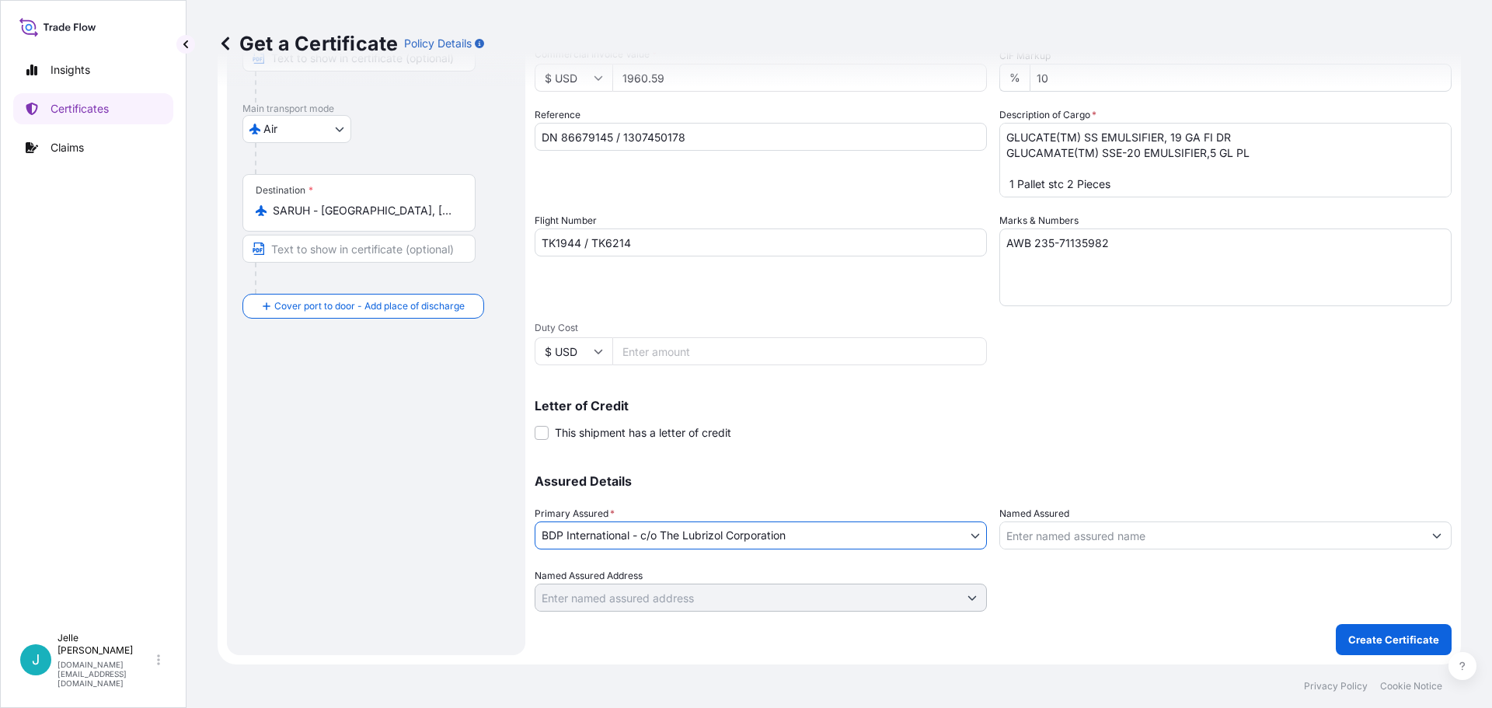
click at [1037, 398] on div "Letter of Credit This shipment has a letter of credit Letter of credit * Letter…" at bounding box center [993, 411] width 917 height 60
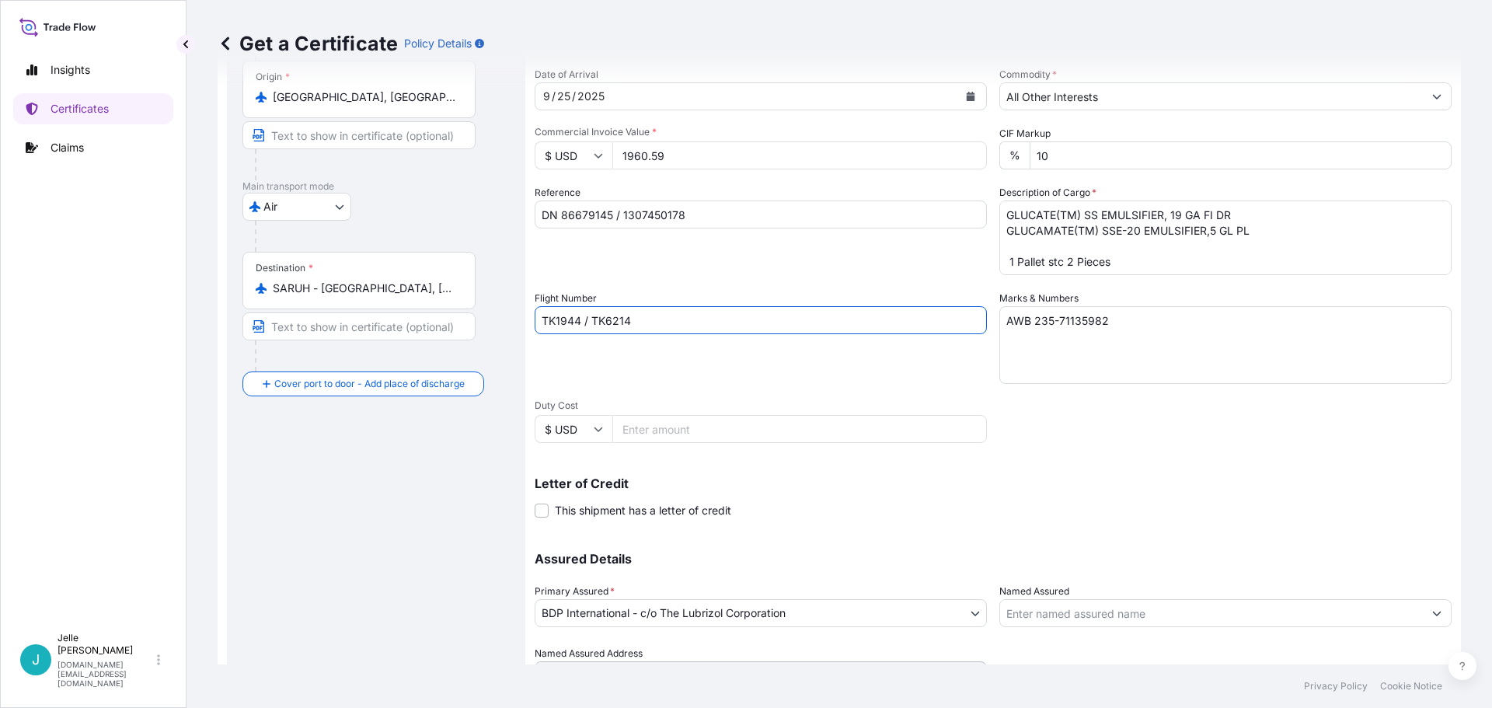
click at [581, 317] on input "TK1944 / TK6214" at bounding box center [761, 320] width 452 height 28
type input "TK1944 / TK6214"
click at [672, 368] on div "Flight Number TK1944 / TK6214" at bounding box center [761, 337] width 452 height 93
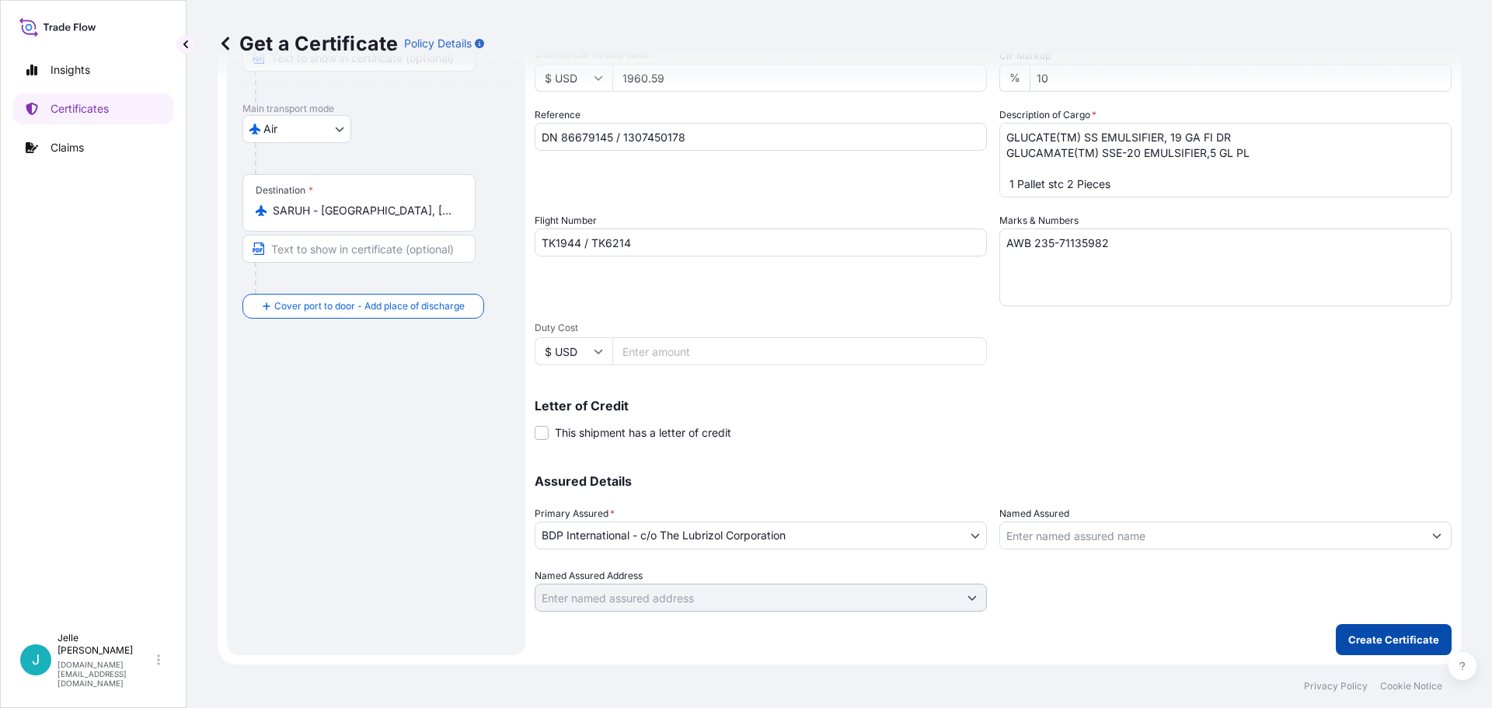
click at [1348, 641] on p "Create Certificate" at bounding box center [1393, 640] width 91 height 16
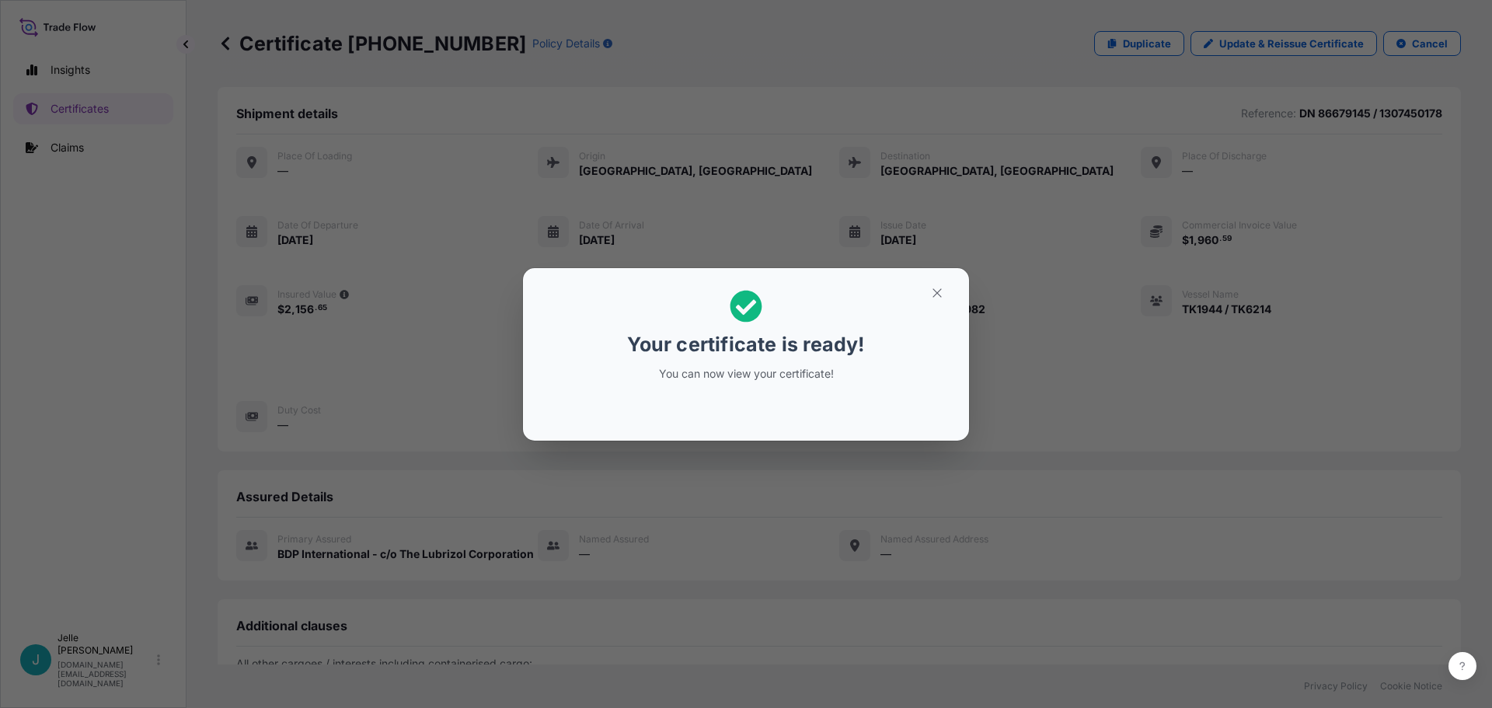
click at [1027, 349] on div "Your certificate is ready! You can now view your certificate!" at bounding box center [746, 354] width 1492 height 708
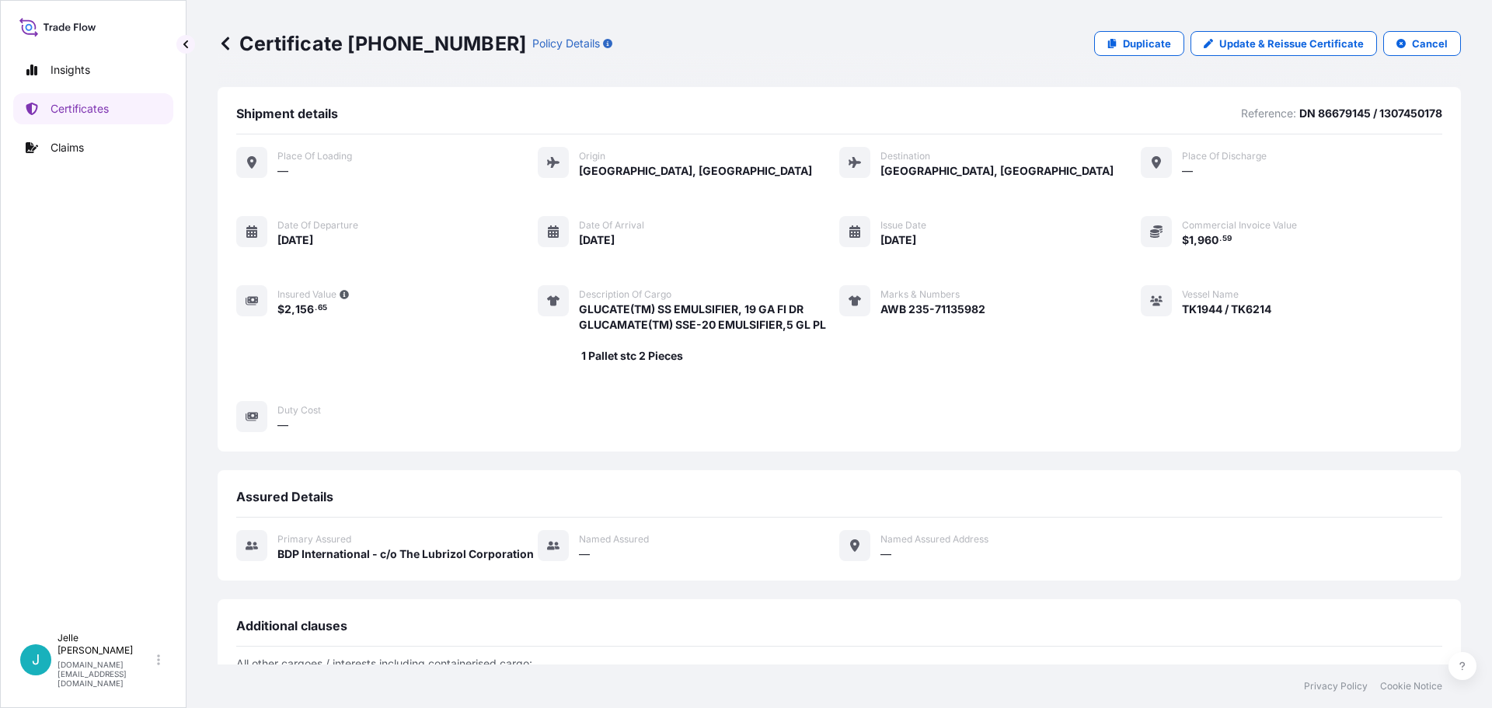
click at [1066, 335] on div "Place of Loading — Origin [GEOGRAPHIC_DATA], [GEOGRAPHIC_DATA] Destination [GEO…" at bounding box center [839, 290] width 1206 height 286
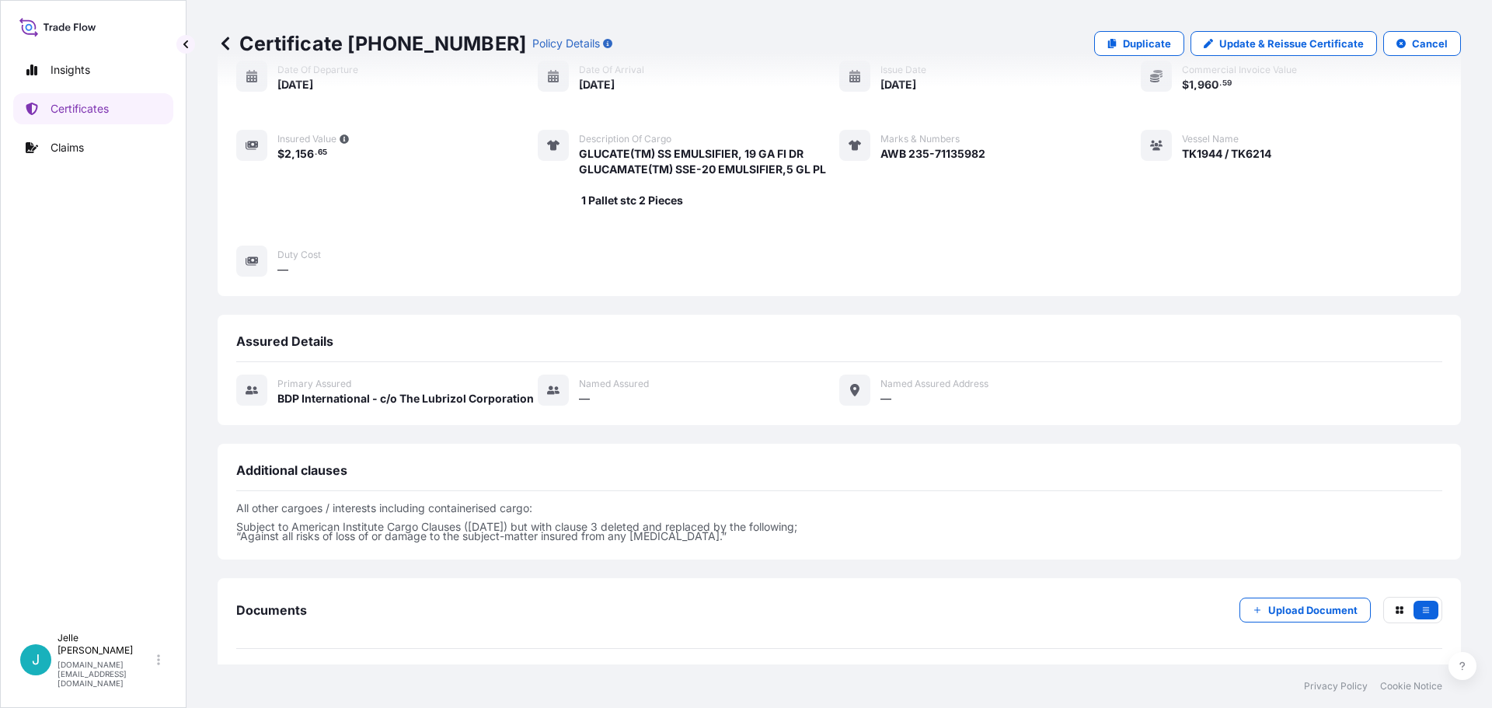
scroll to position [312, 0]
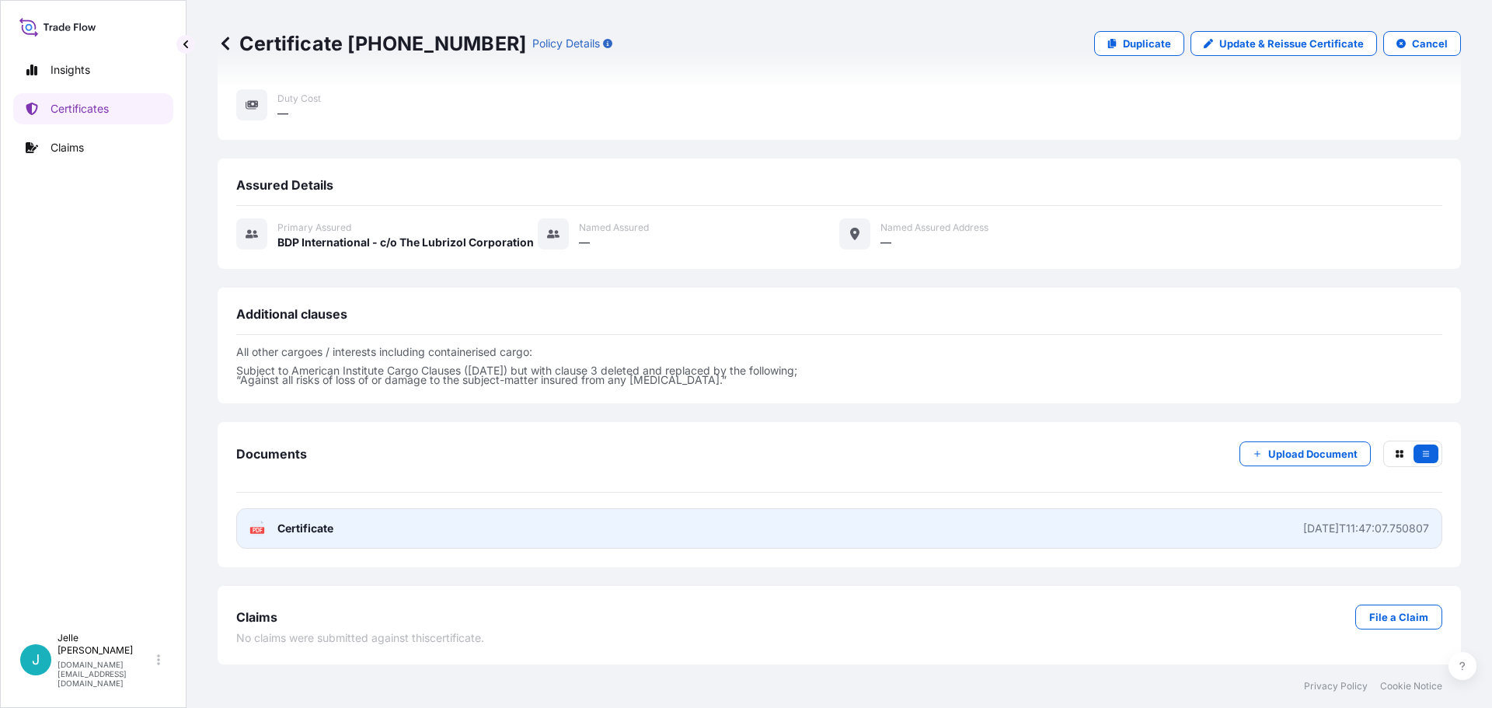
click at [511, 527] on link "PDF Certificate [DATE]T11:47:07.750807" at bounding box center [839, 528] width 1206 height 40
